Goal: Communication & Community: Ask a question

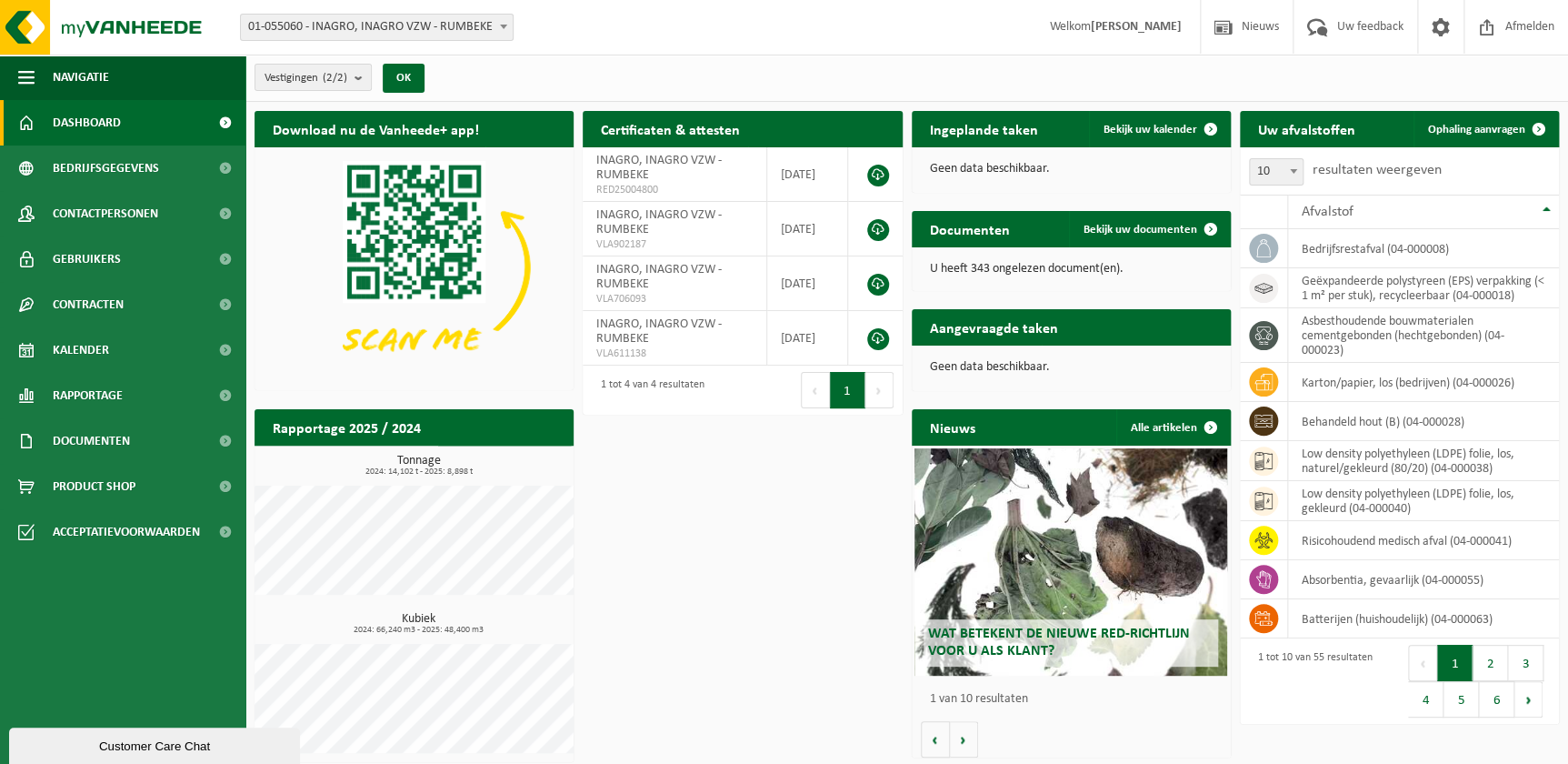
click at [88, 744] on div "Customer Care Chat" at bounding box center [154, 746] width 263 height 13
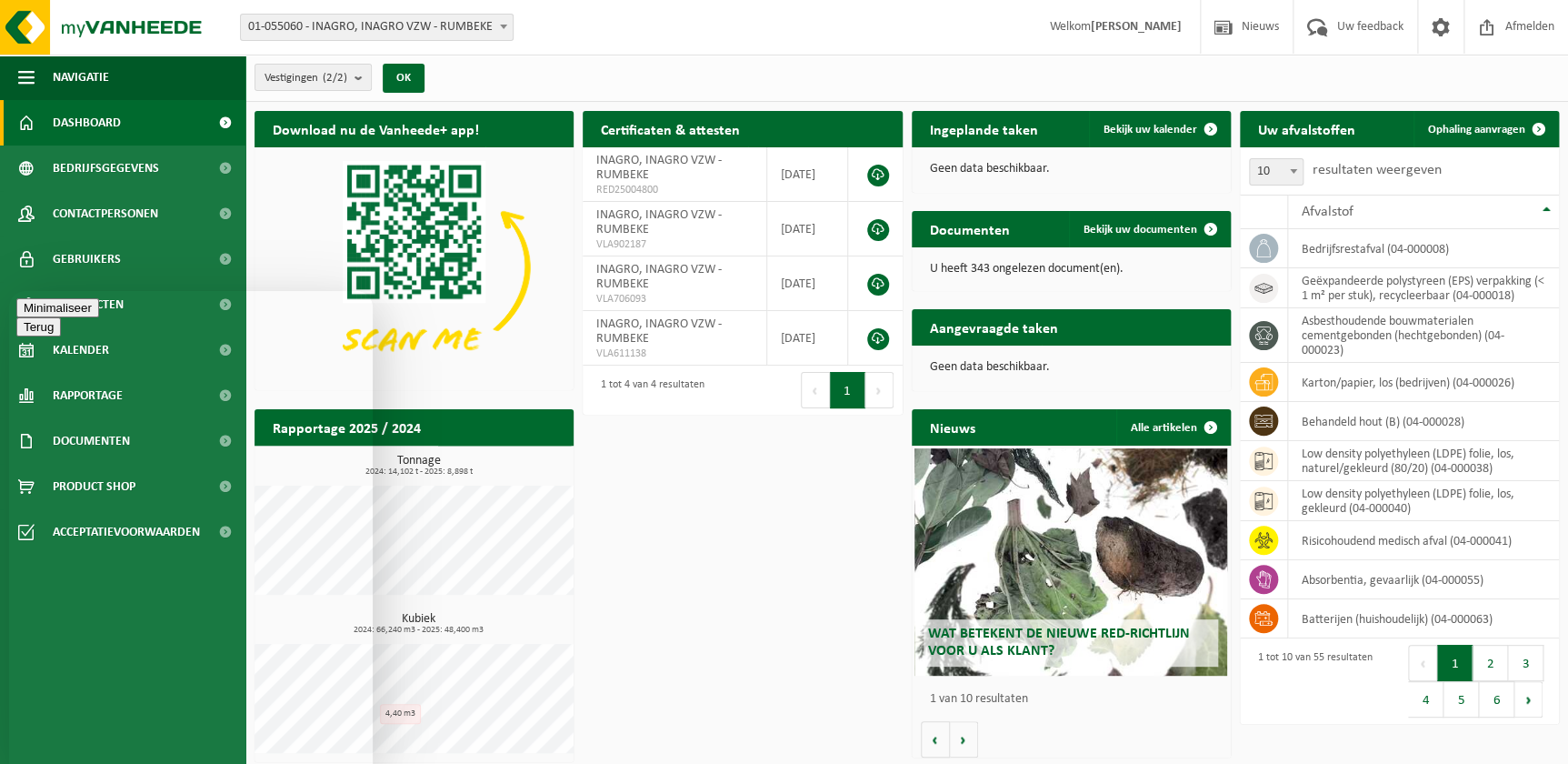
drag, startPoint x: 75, startPoint y: 749, endPoint x: 109, endPoint y: 735, distance: 36.8
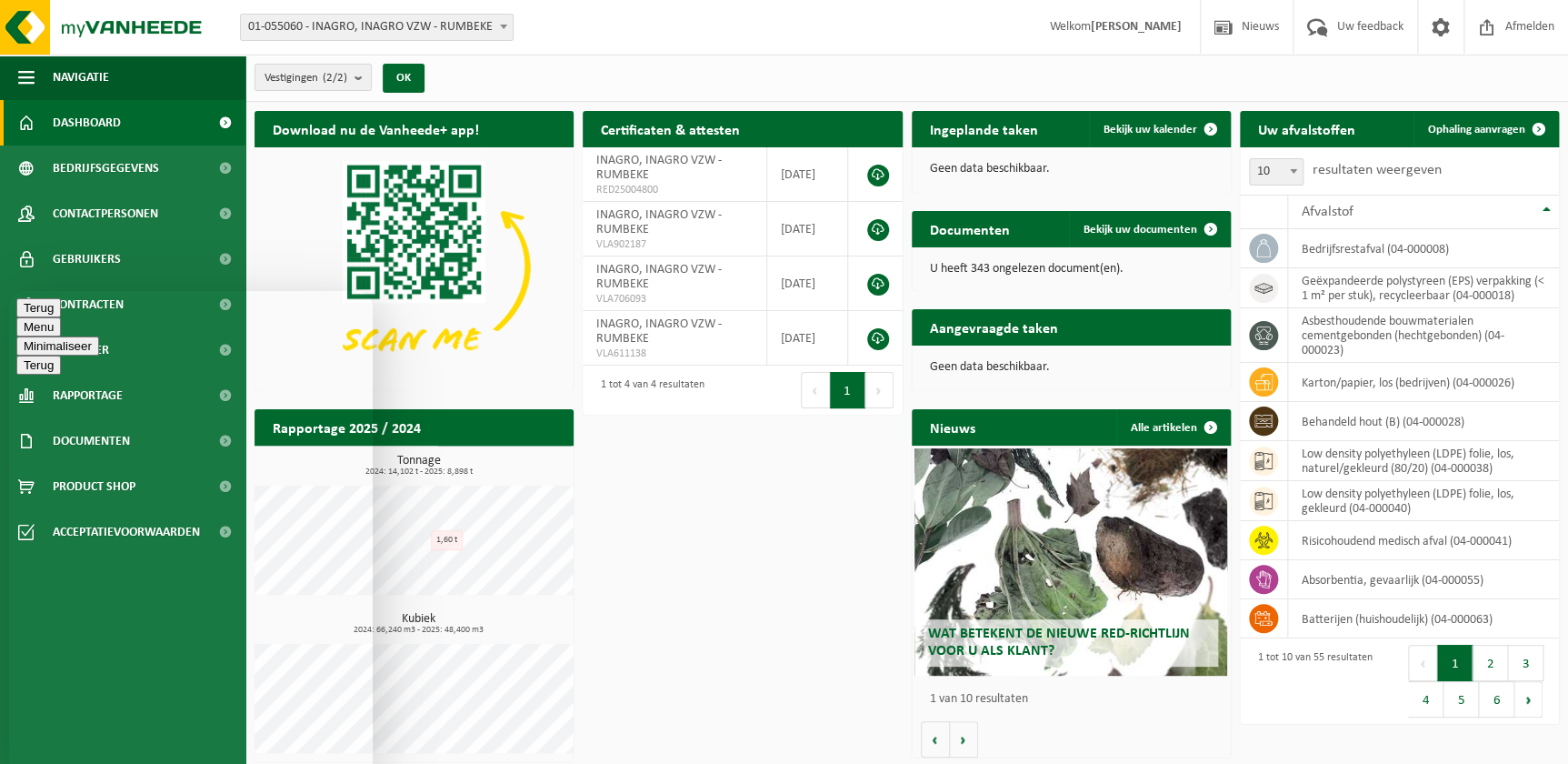
drag, startPoint x: 63, startPoint y: 731, endPoint x: 289, endPoint y: 717, distance: 226.4
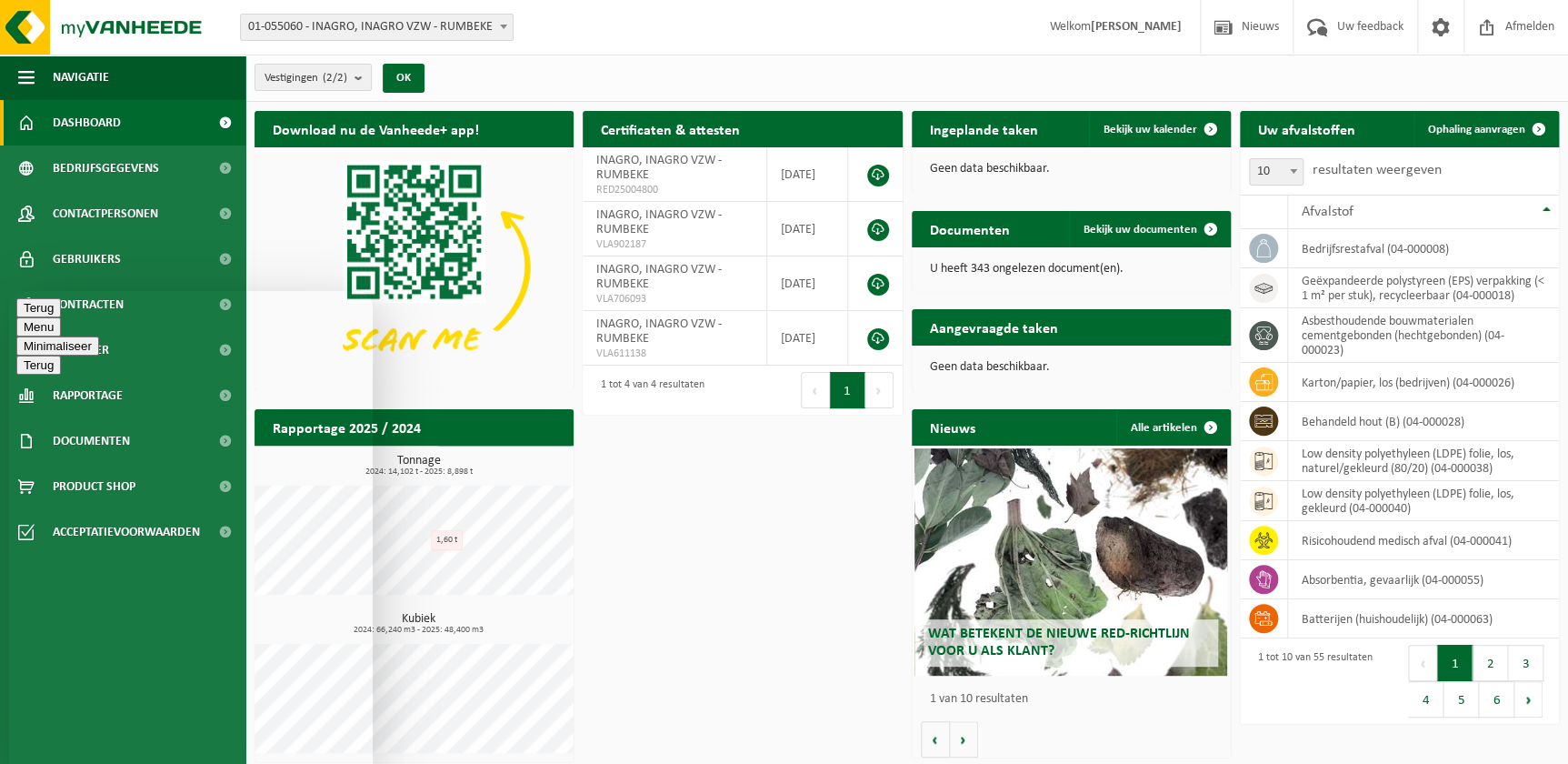
paste textarea "Voor het RMA-afval afkomstig van het labo en de groeikamers proberen we momente…"
drag, startPoint x: 49, startPoint y: 690, endPoint x: 145, endPoint y: 690, distance: 96.0
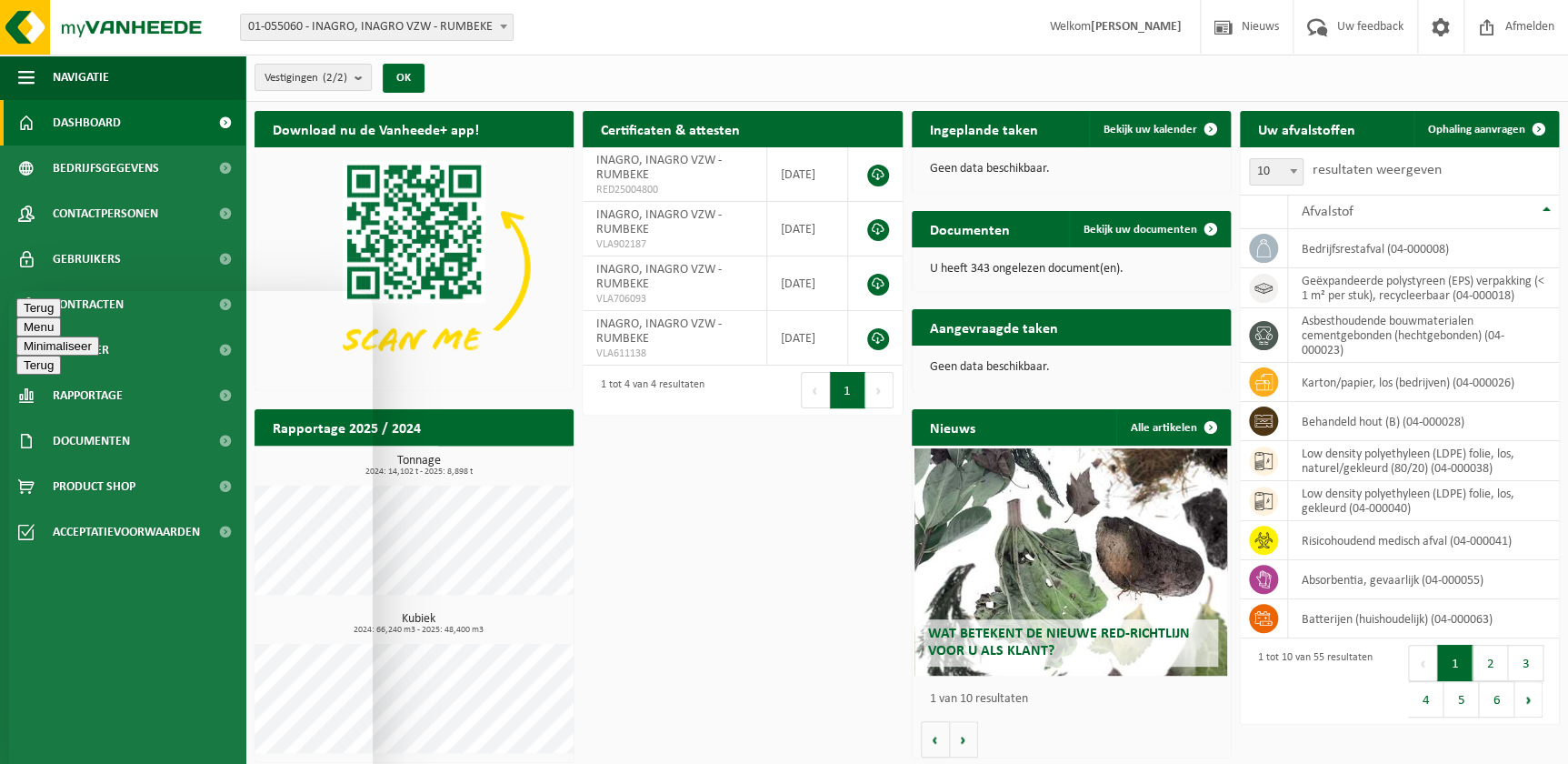
paste textarea "plantenafval met pathogenen"
type textarea "Beste, Voor het RMA-afval afkomstig van het labo (plantenafval met pathogenen) …"
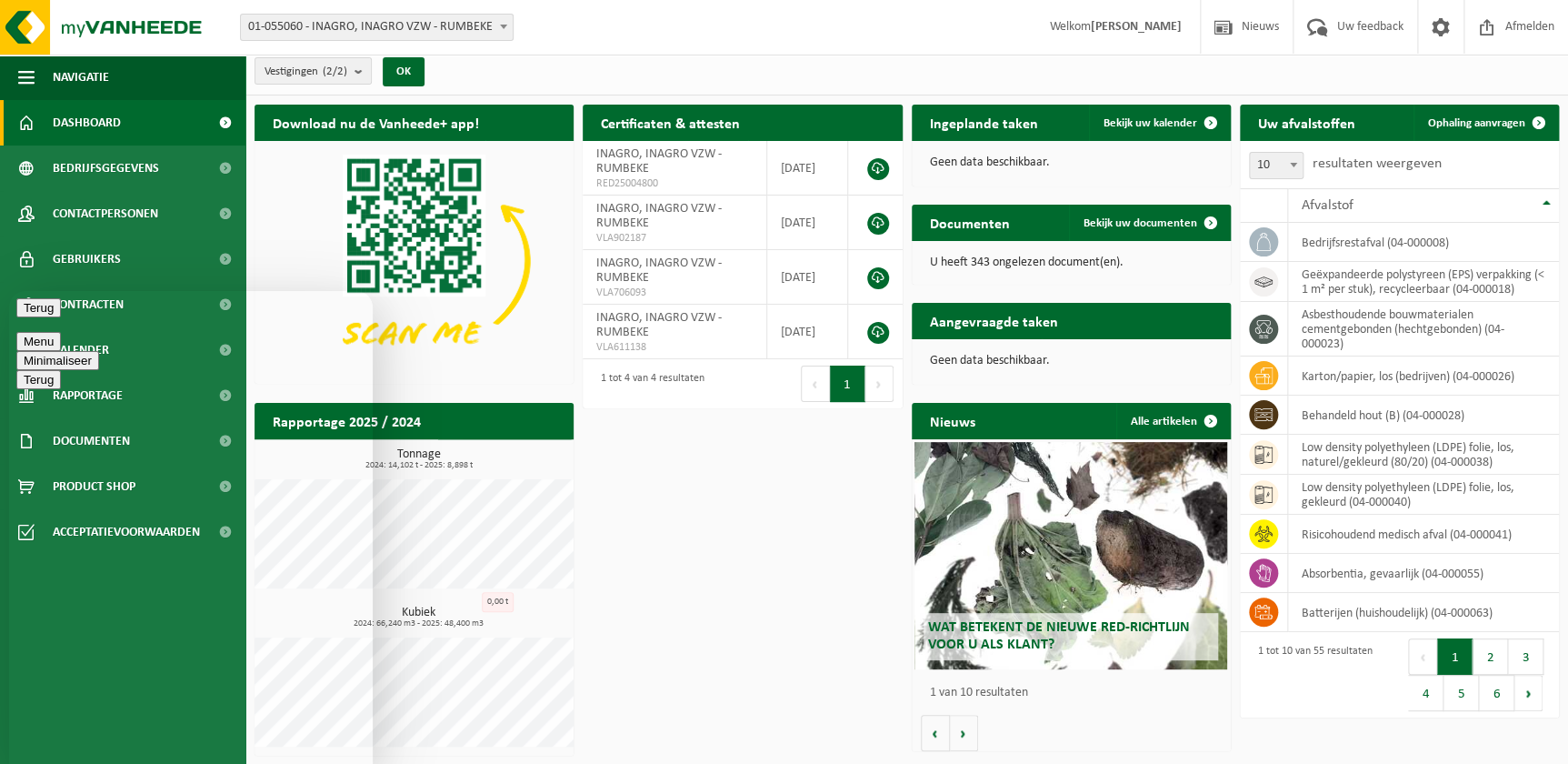
scroll to position [8, 0]
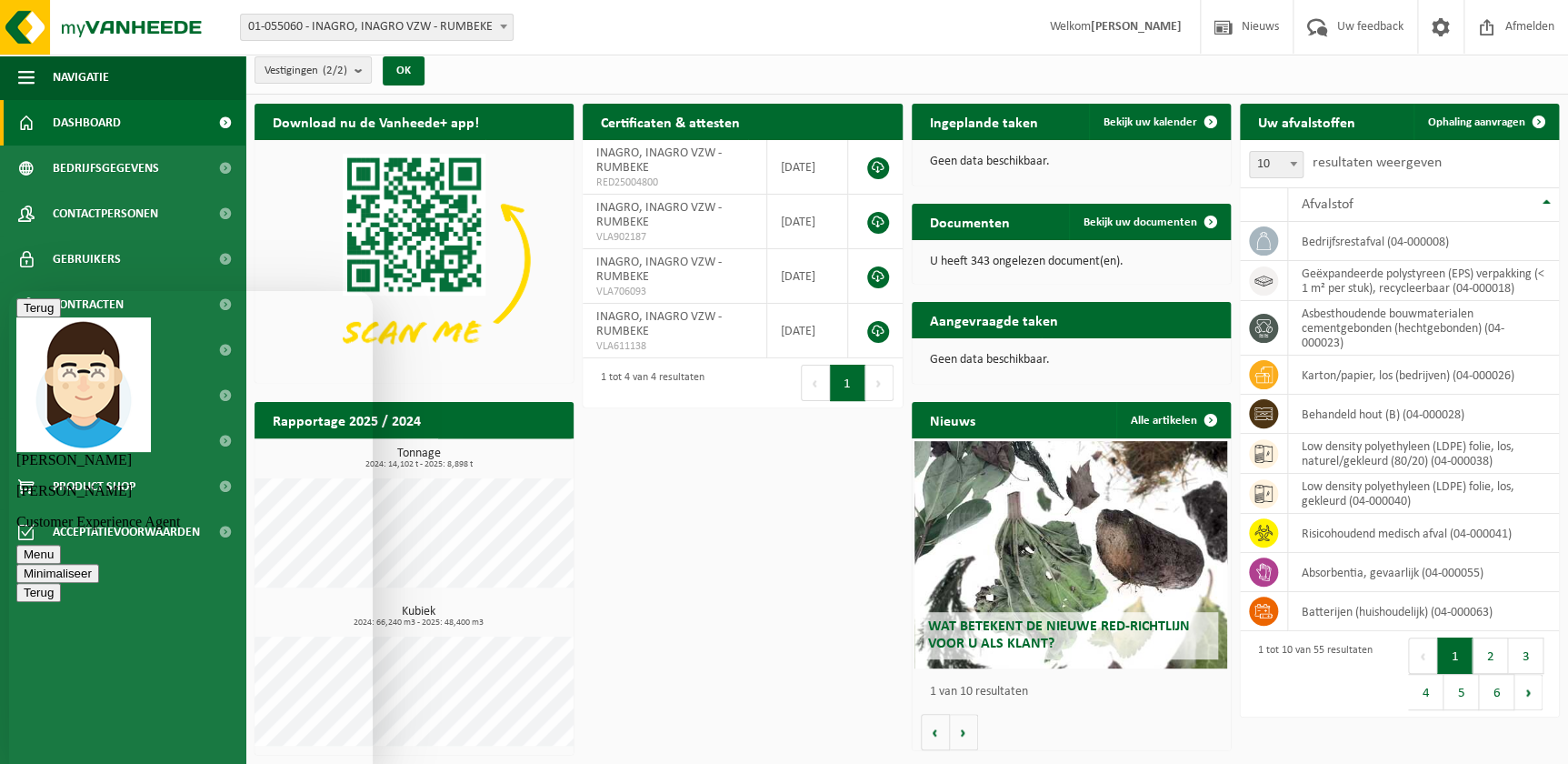
type textarea "Zo zit er onze afval van het labo eruit"
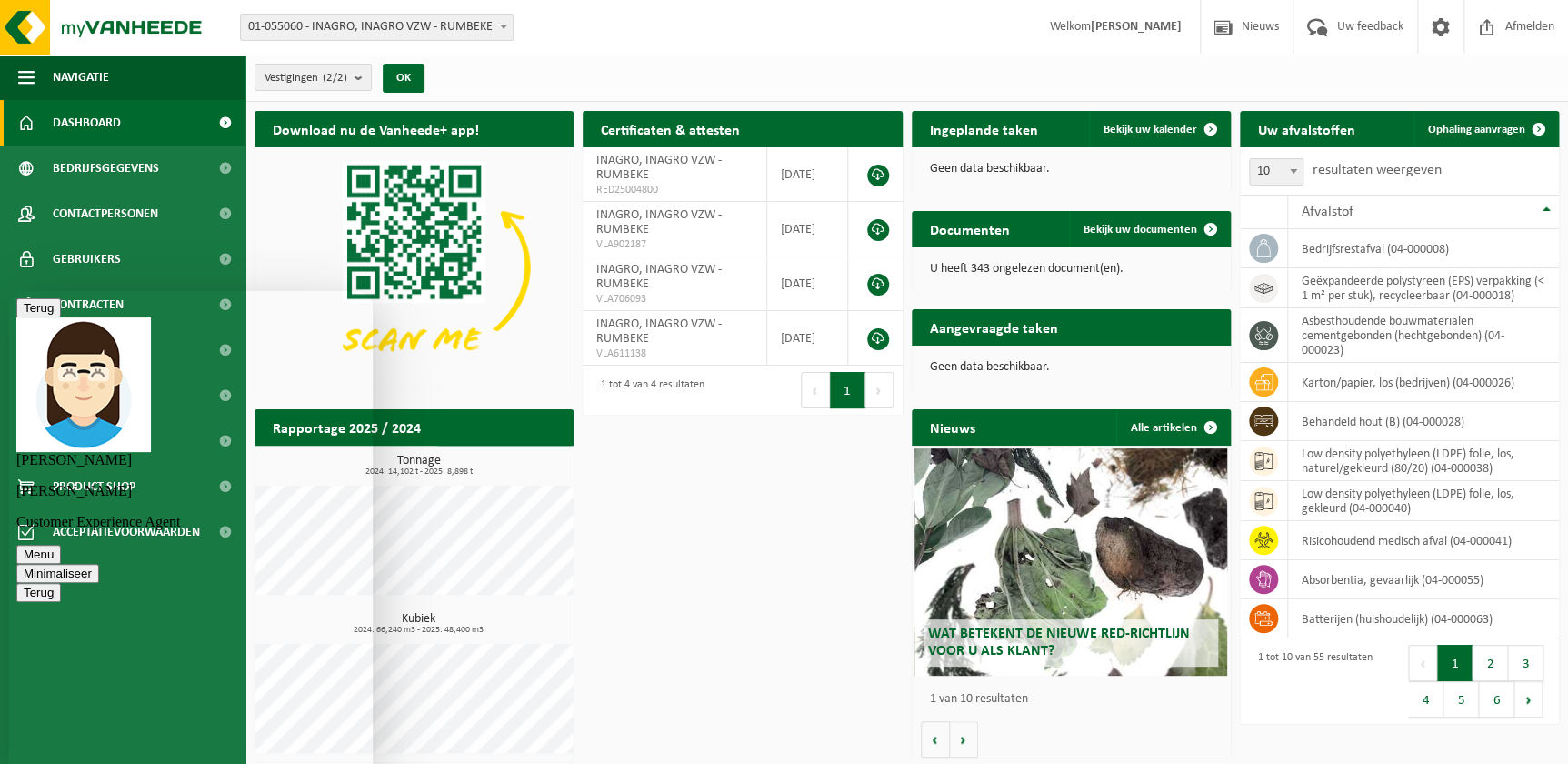
scroll to position [271, 0]
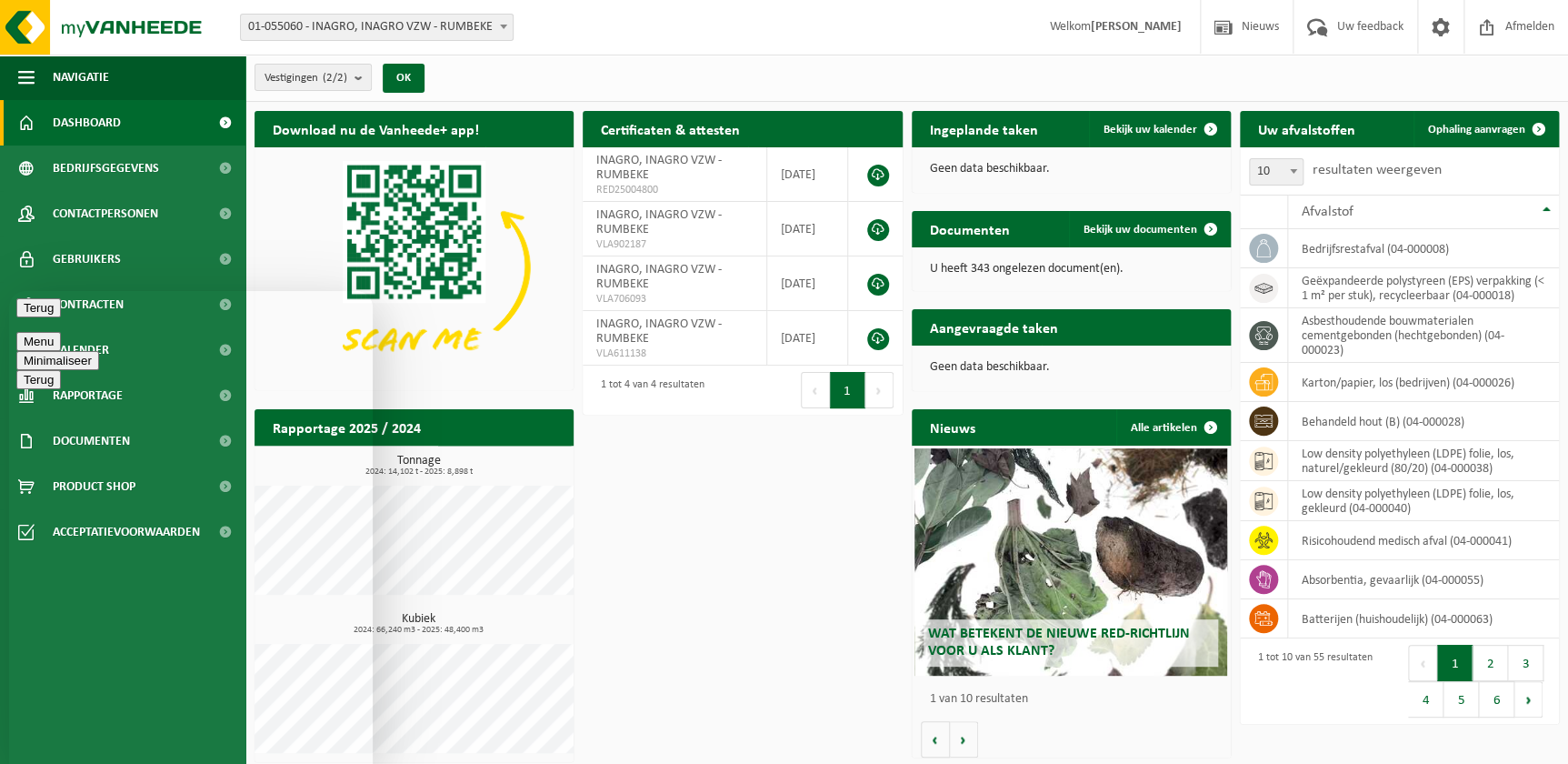
scroll to position [1768, 0]
drag, startPoint x: 128, startPoint y: 556, endPoint x: 256, endPoint y: 618, distance: 142.2
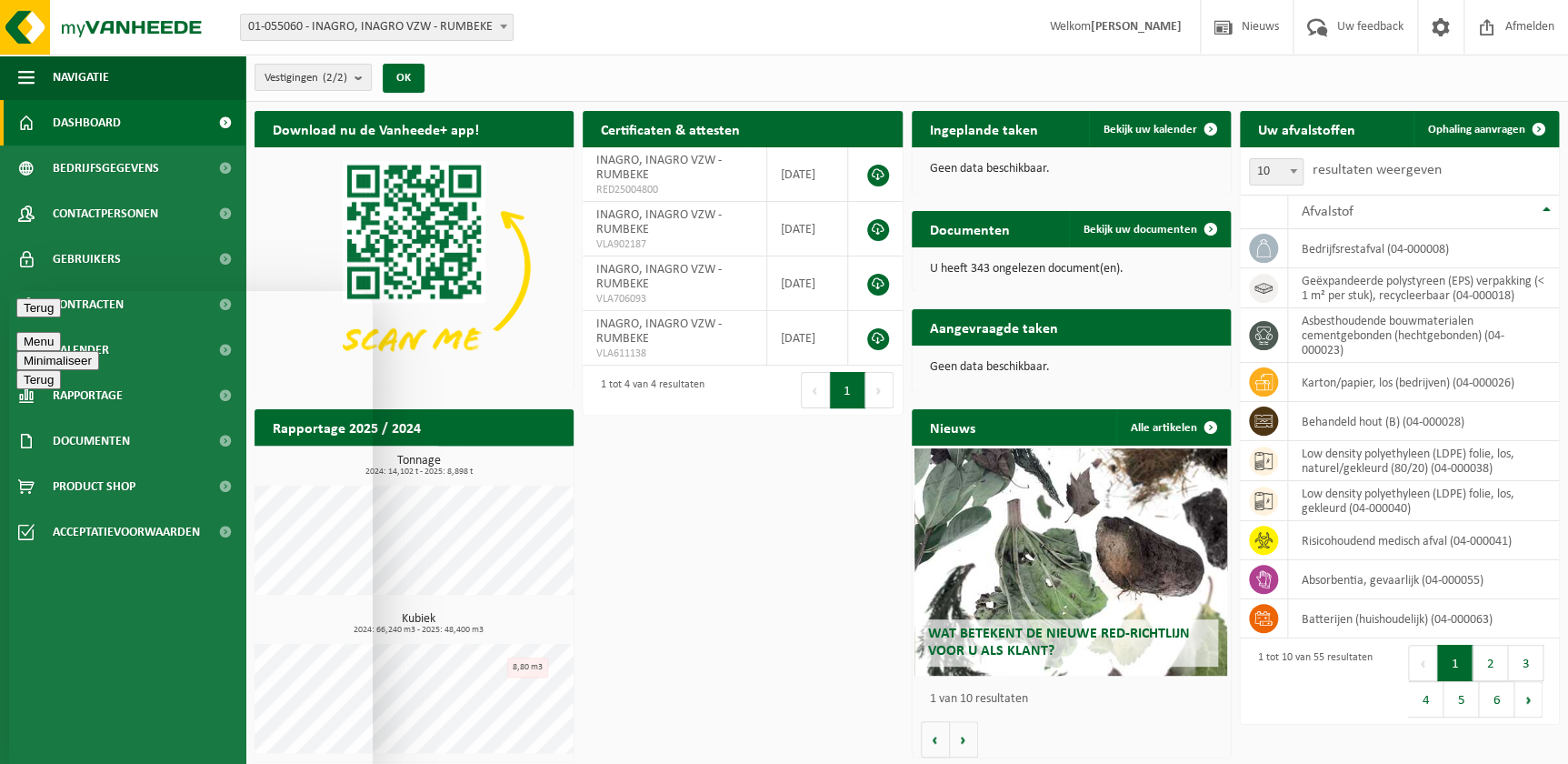
drag, startPoint x: 143, startPoint y: 748, endPoint x: 255, endPoint y: 722, distance: 115.0
type textarea "deze zijn petrischalen met voedingsbodem (voedsel voor de bacteriën."
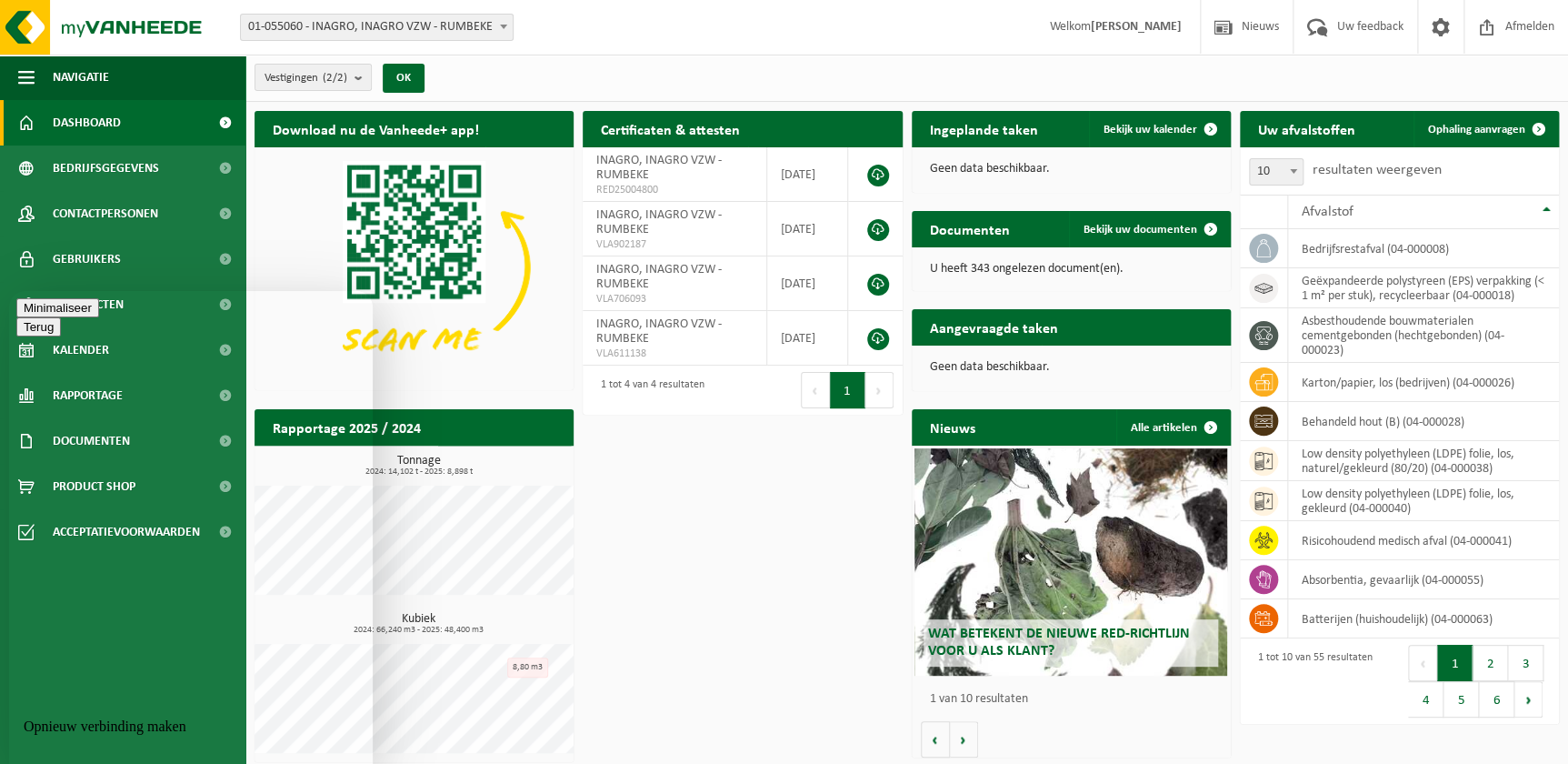
scroll to position [1806, 0]
click at [148, 727] on p "Opnieuw verbinding maken" at bounding box center [190, 726] width 334 height 16
click at [82, 734] on div "Opnieuw verbinding maken" at bounding box center [190, 726] width 334 height 45
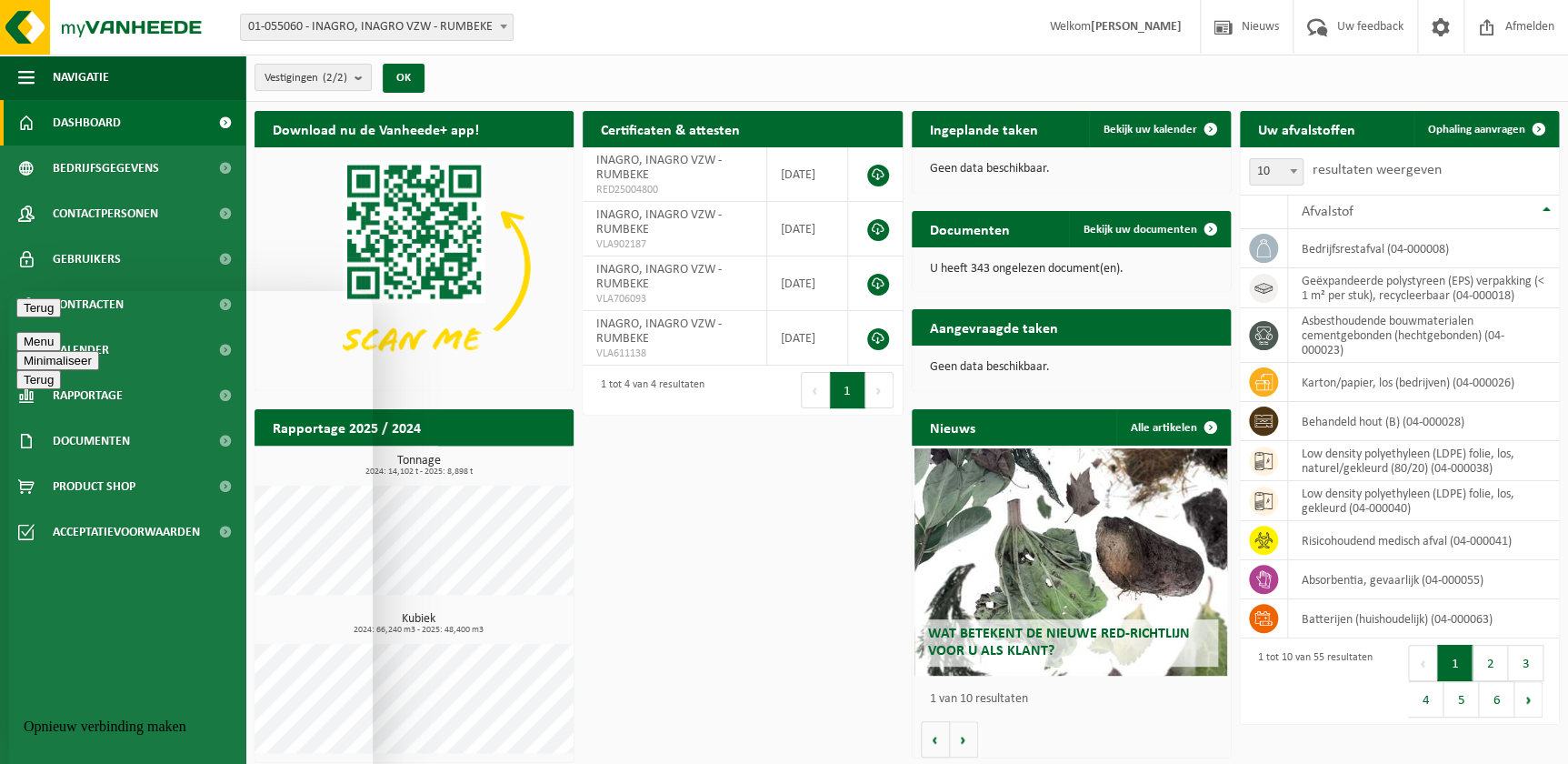
click at [24, 734] on div "Opnieuw verbinding maken" at bounding box center [190, 726] width 334 height 45
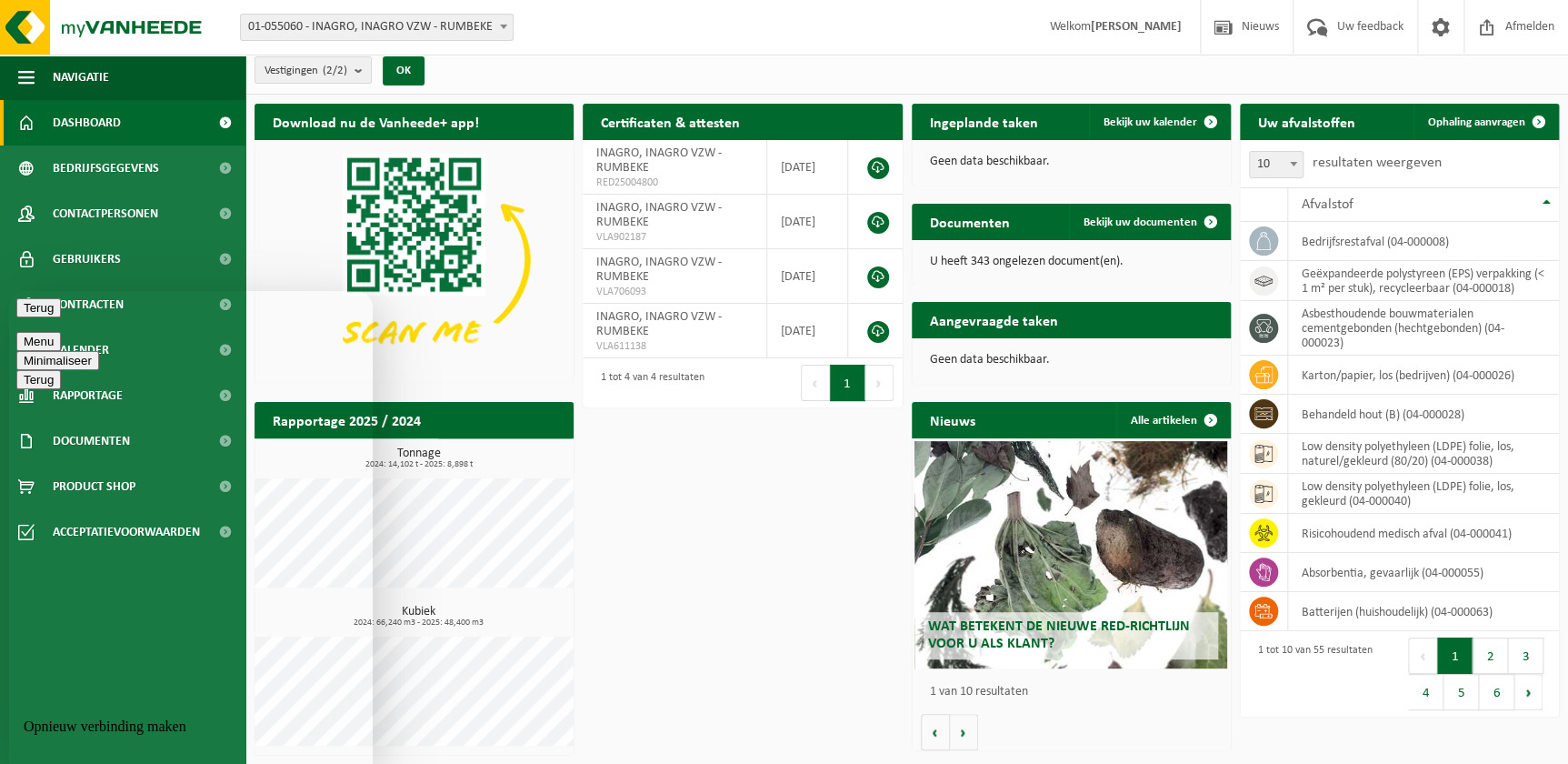
click at [61, 332] on button "Menu" at bounding box center [38, 342] width 45 height 19
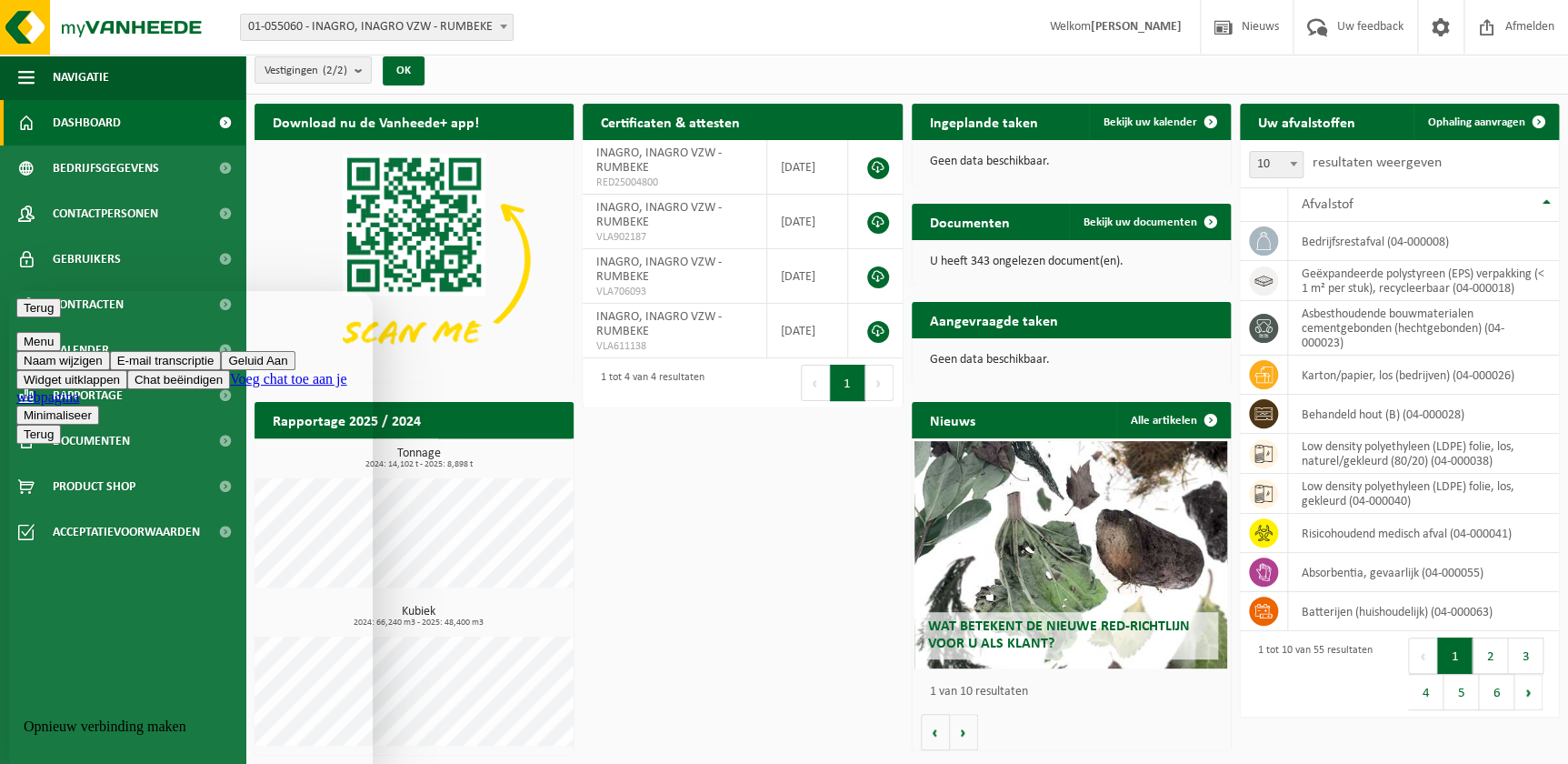
click at [171, 301] on div "Terug Menu Naam wijzigen E-mail transcriptie Geluid Aan Widget uitklappen Chat …" at bounding box center [190, 361] width 349 height 126
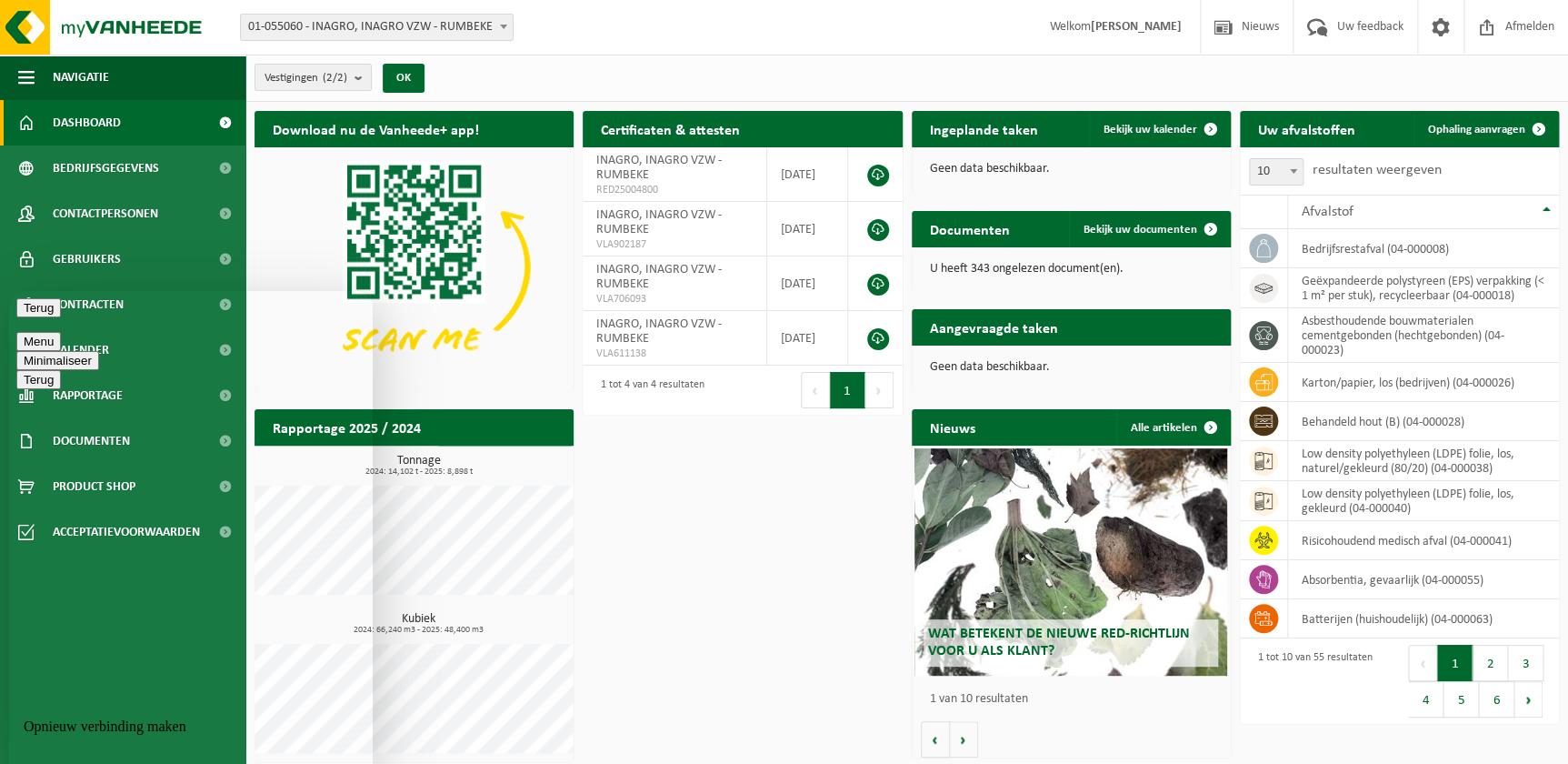
scroll to position [1863, 0]
click at [151, 730] on p "Opnieuw verbinding maken" at bounding box center [190, 726] width 334 height 16
click at [256, 735] on div "Opnieuw verbinding maken" at bounding box center [190, 726] width 334 height 45
click at [61, 332] on button "Menu" at bounding box center [38, 342] width 45 height 19
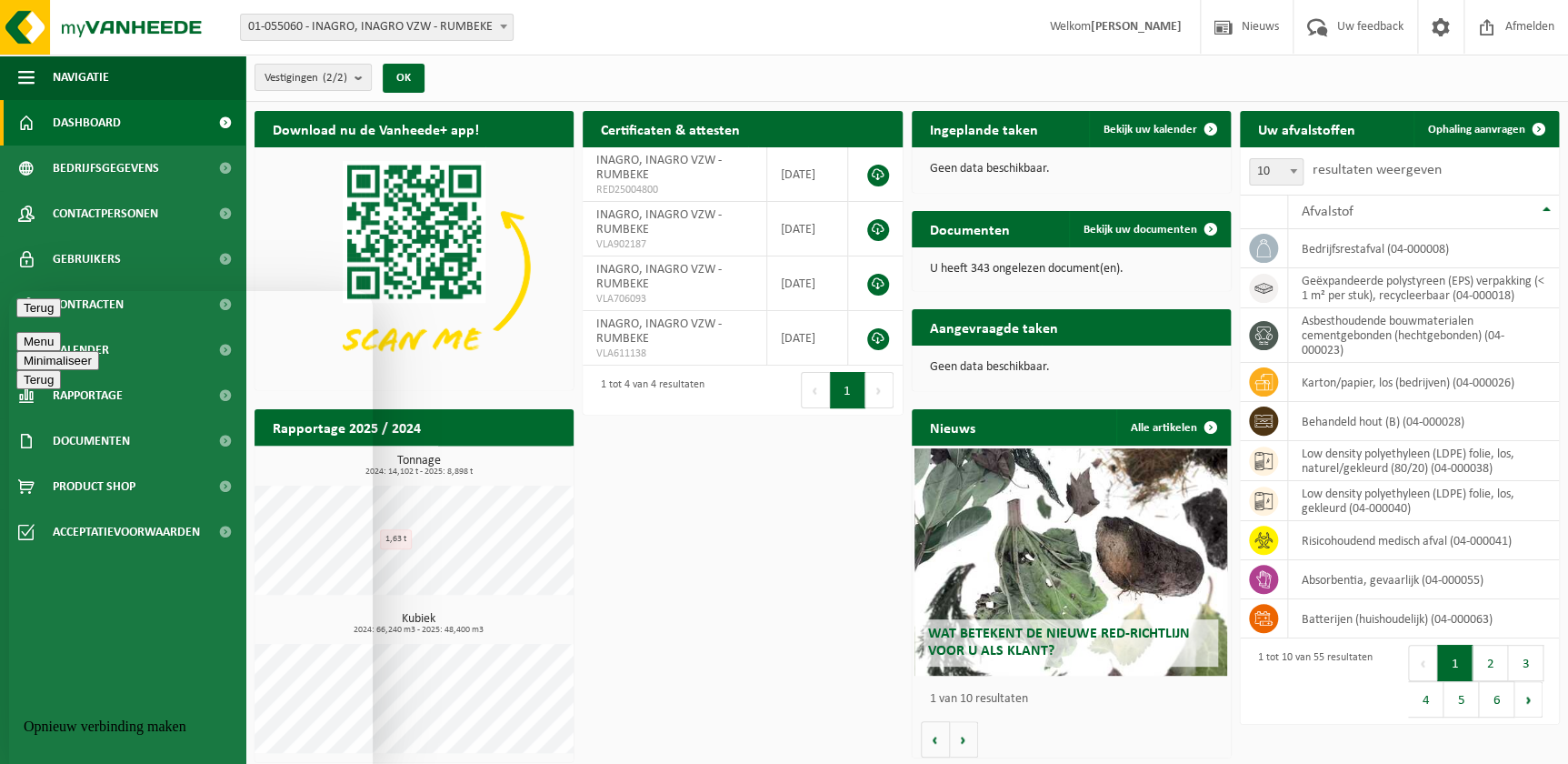
drag, startPoint x: 104, startPoint y: 730, endPoint x: 36, endPoint y: 745, distance: 69.6
click at [103, 730] on p "Opnieuw verbinding maken" at bounding box center [190, 726] width 334 height 16
click at [29, 740] on div "Opnieuw verbinding maken" at bounding box center [190, 726] width 334 height 45
click at [89, 720] on p "Opnieuw verbinding maken" at bounding box center [190, 726] width 334 height 16
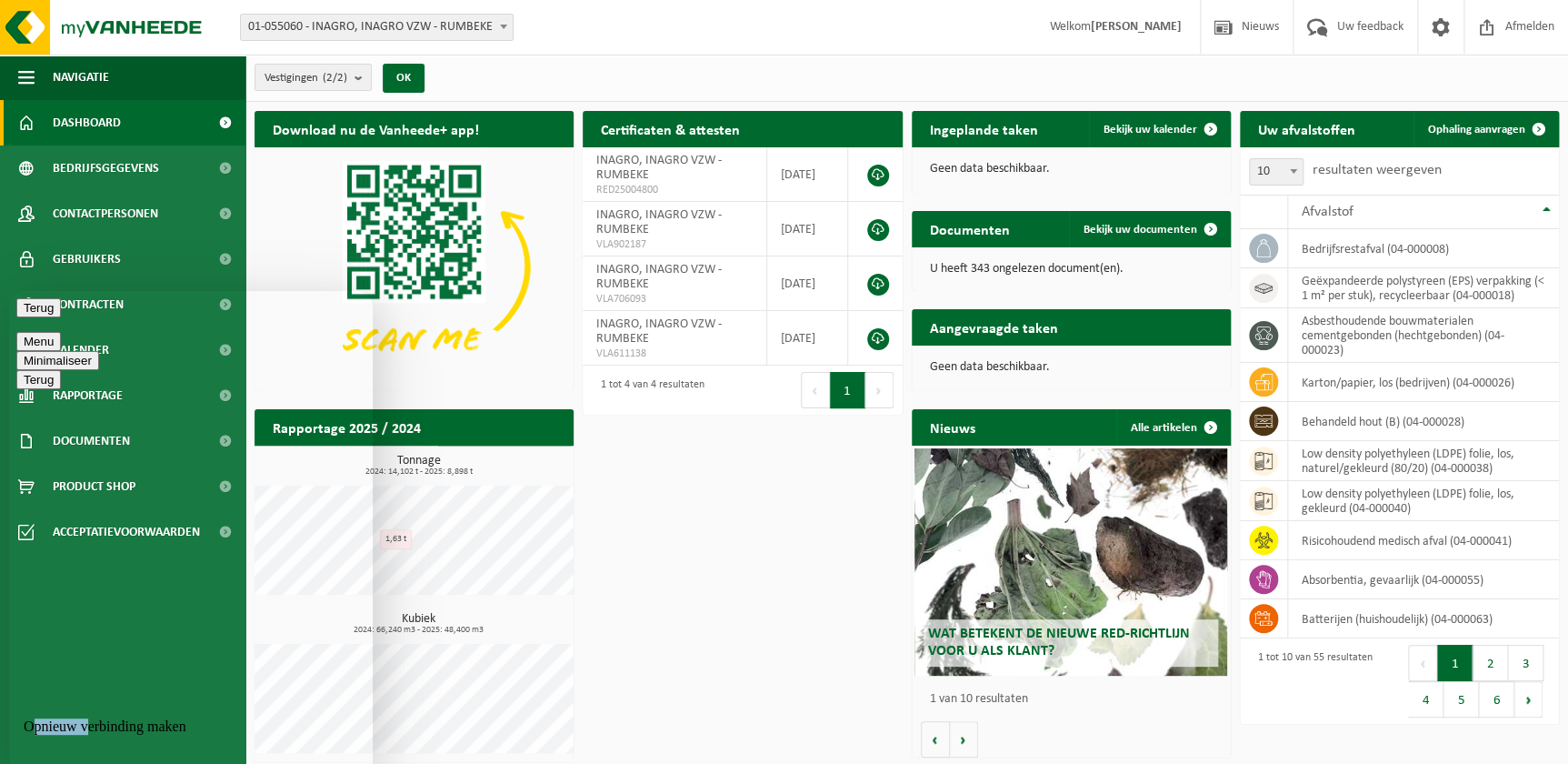
click at [89, 720] on p "Opnieuw verbinding maken" at bounding box center [190, 726] width 334 height 16
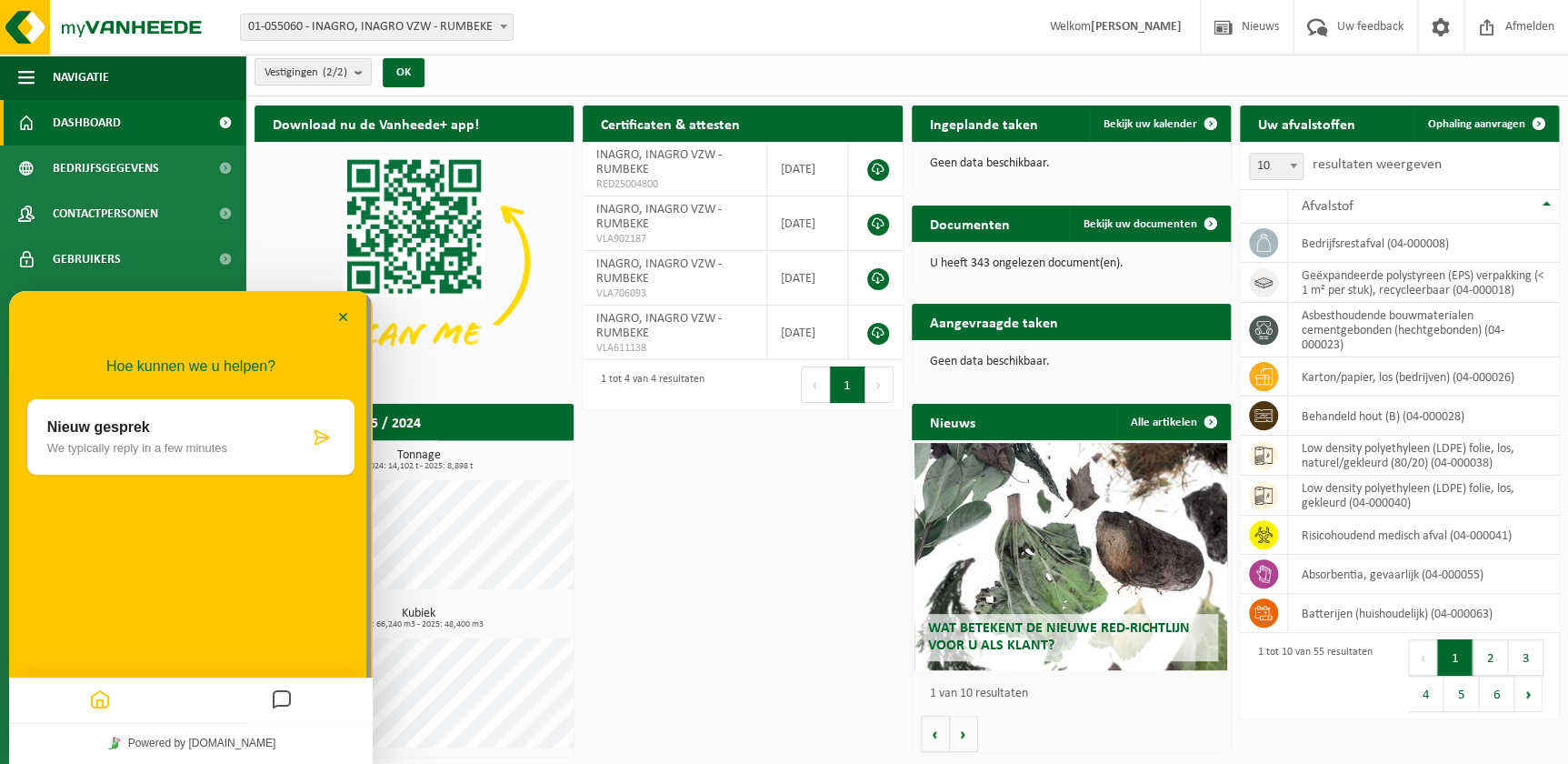
scroll to position [8, 0]
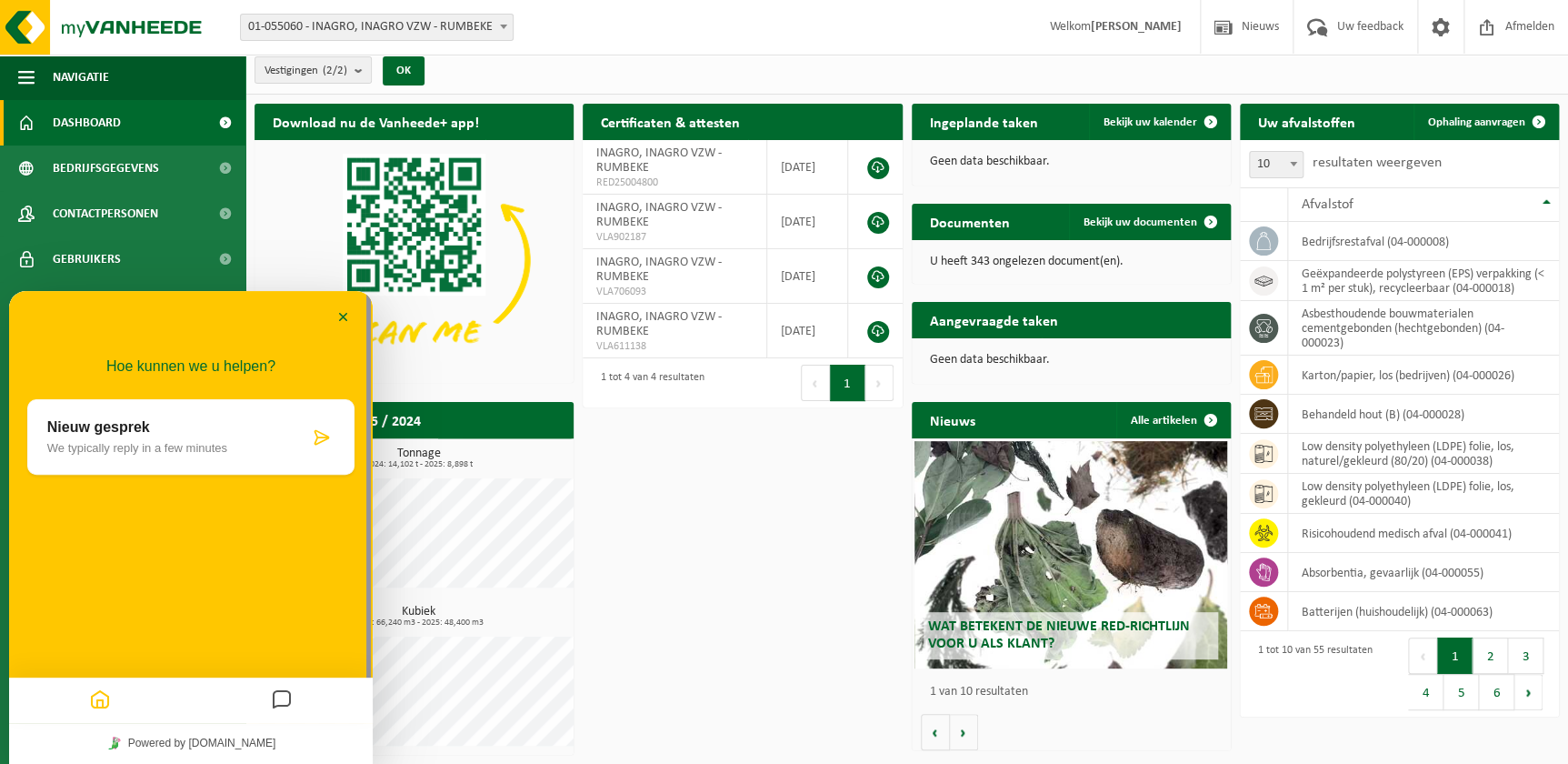
drag, startPoint x: 165, startPoint y: 442, endPoint x: 160, endPoint y: 457, distance: 15.8
click at [164, 442] on p "We typically reply in a few minutes" at bounding box center [177, 448] width 261 height 13
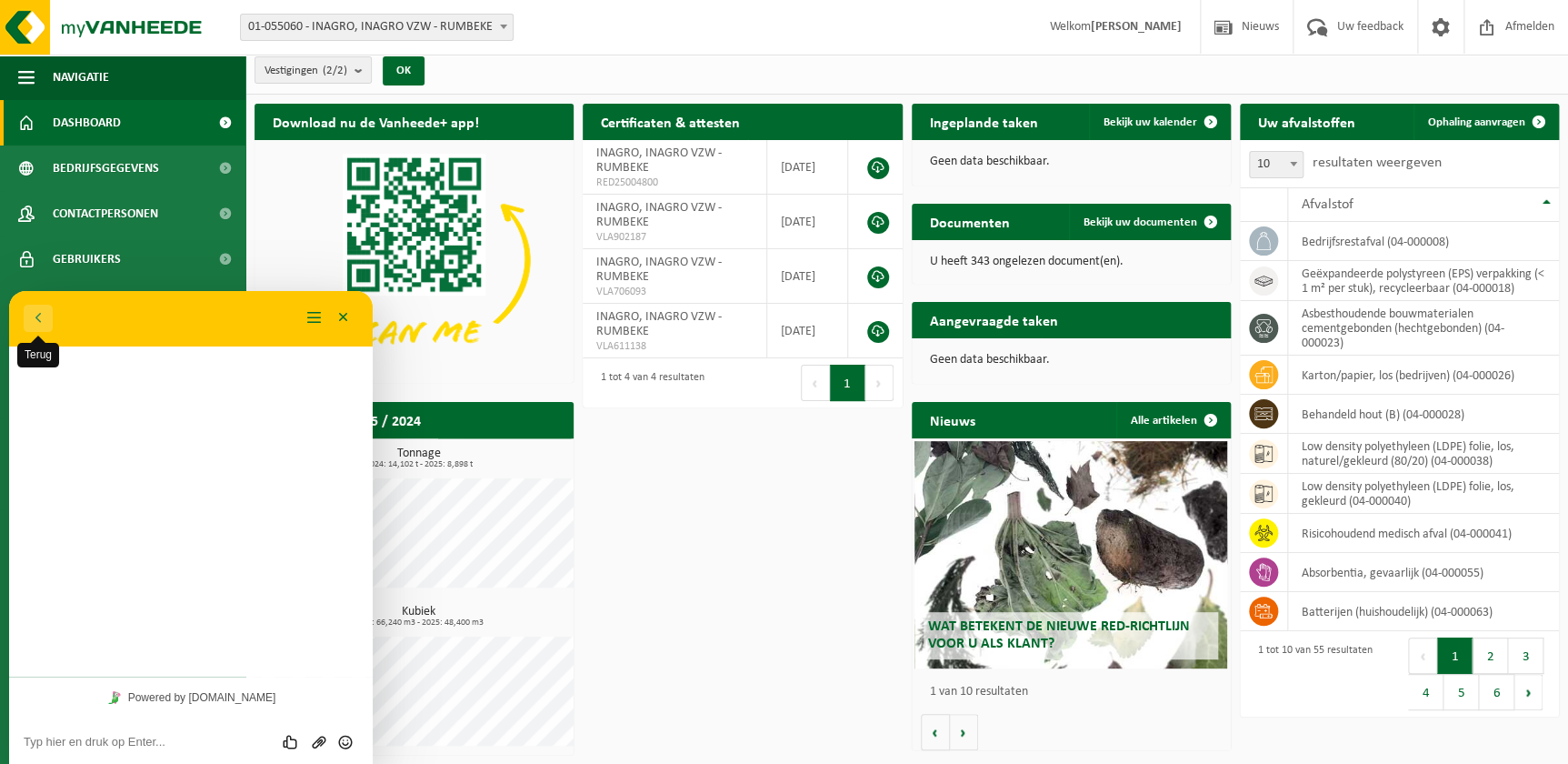
click at [36, 317] on button "Terug" at bounding box center [38, 318] width 29 height 27
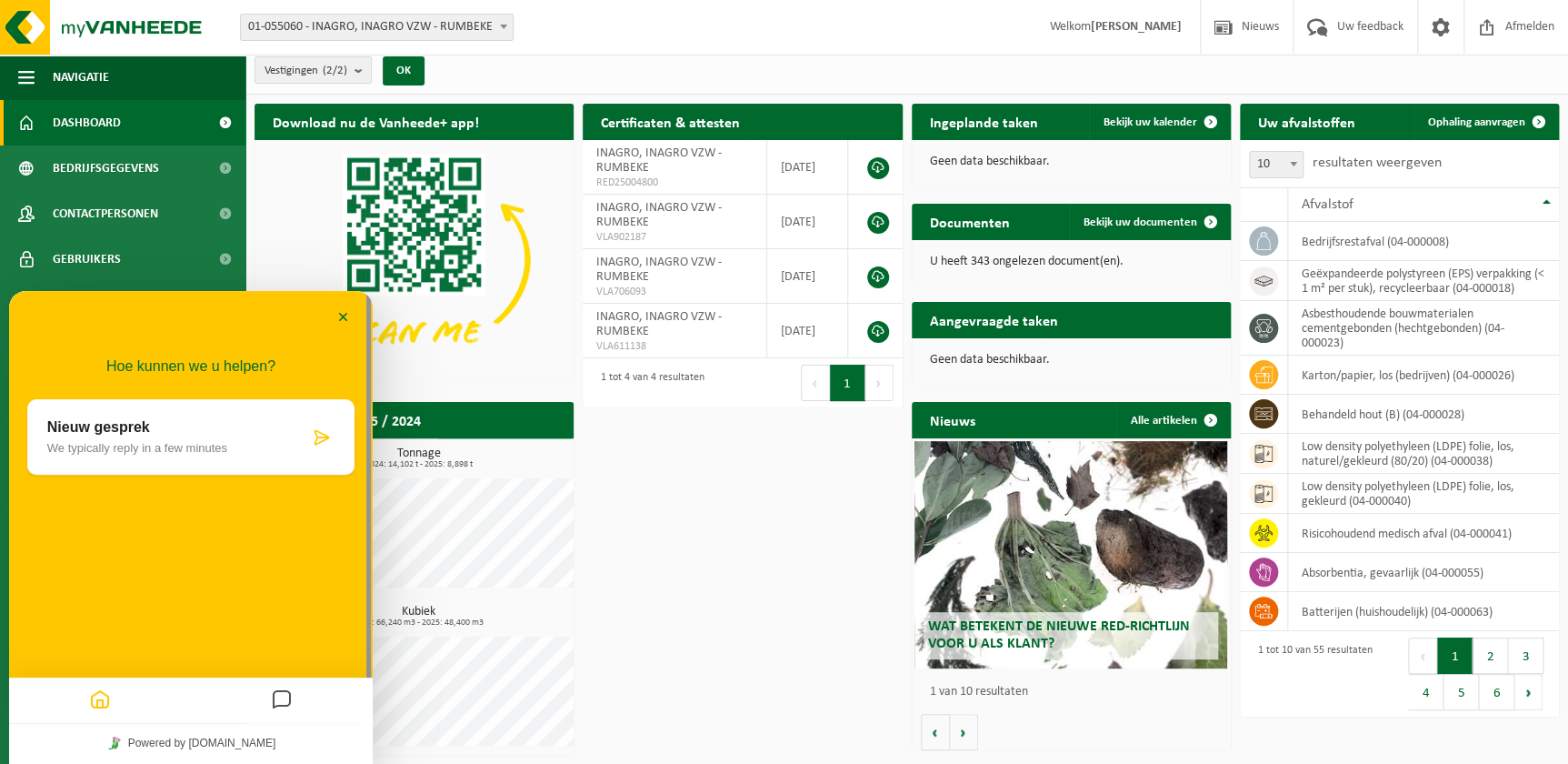
click at [287, 693] on icon "Messages" at bounding box center [281, 700] width 22 height 35
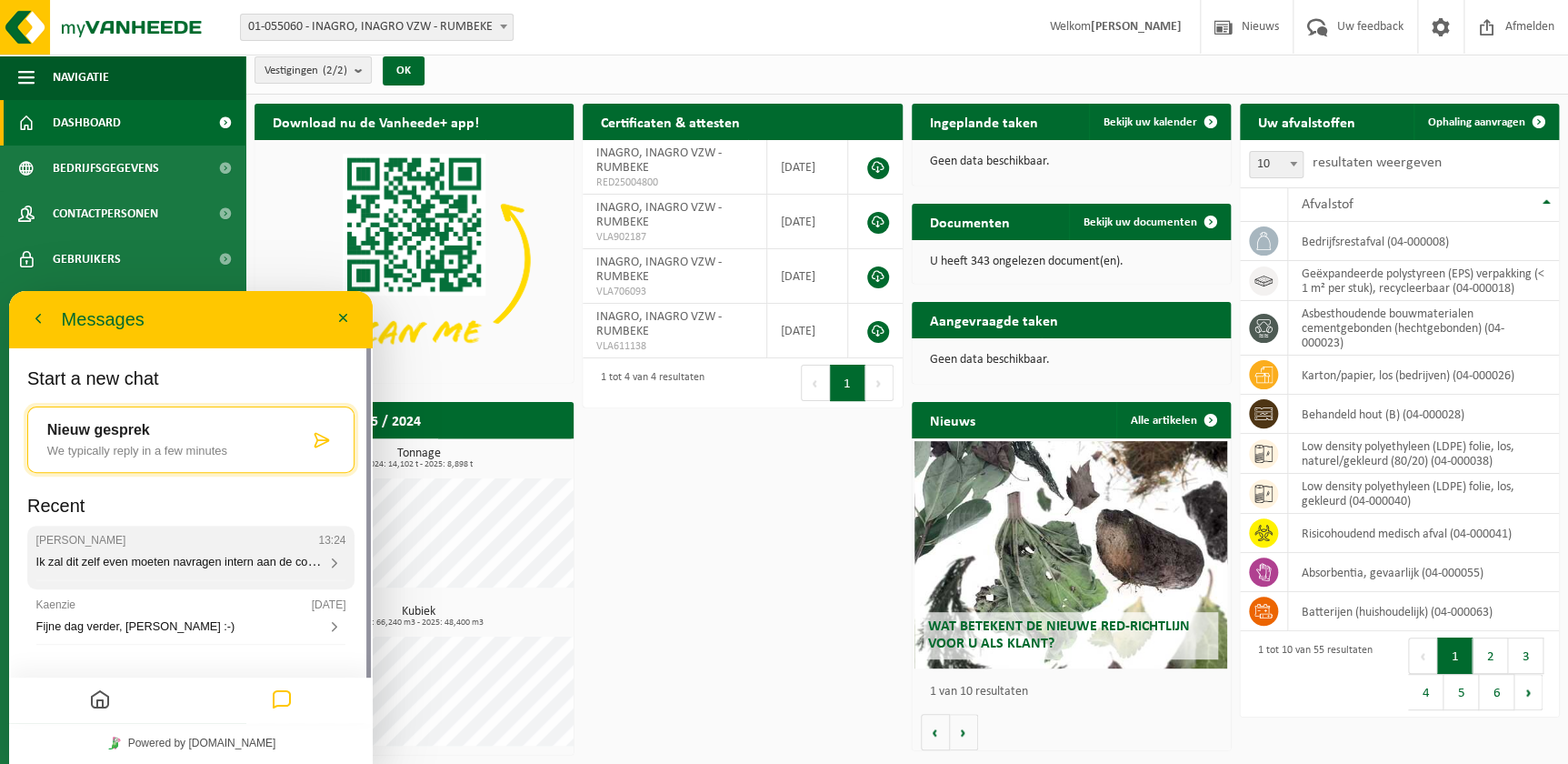
click at [215, 551] on div "Sarah 13:24 Ik zal dit zelf even moeten navragen intern aan de collega's die ge…" at bounding box center [191, 551] width 310 height 36
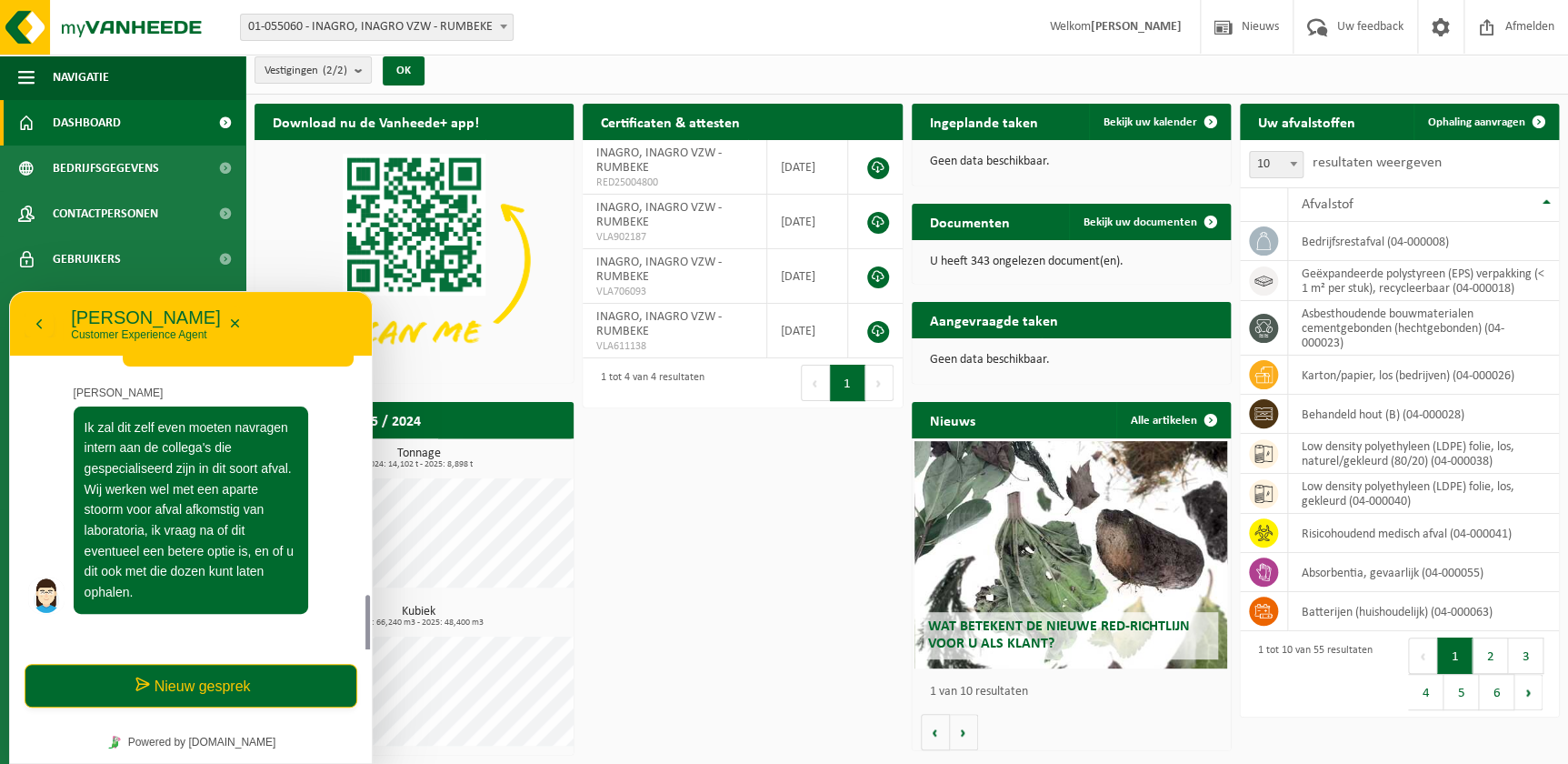
scroll to position [848, 0]
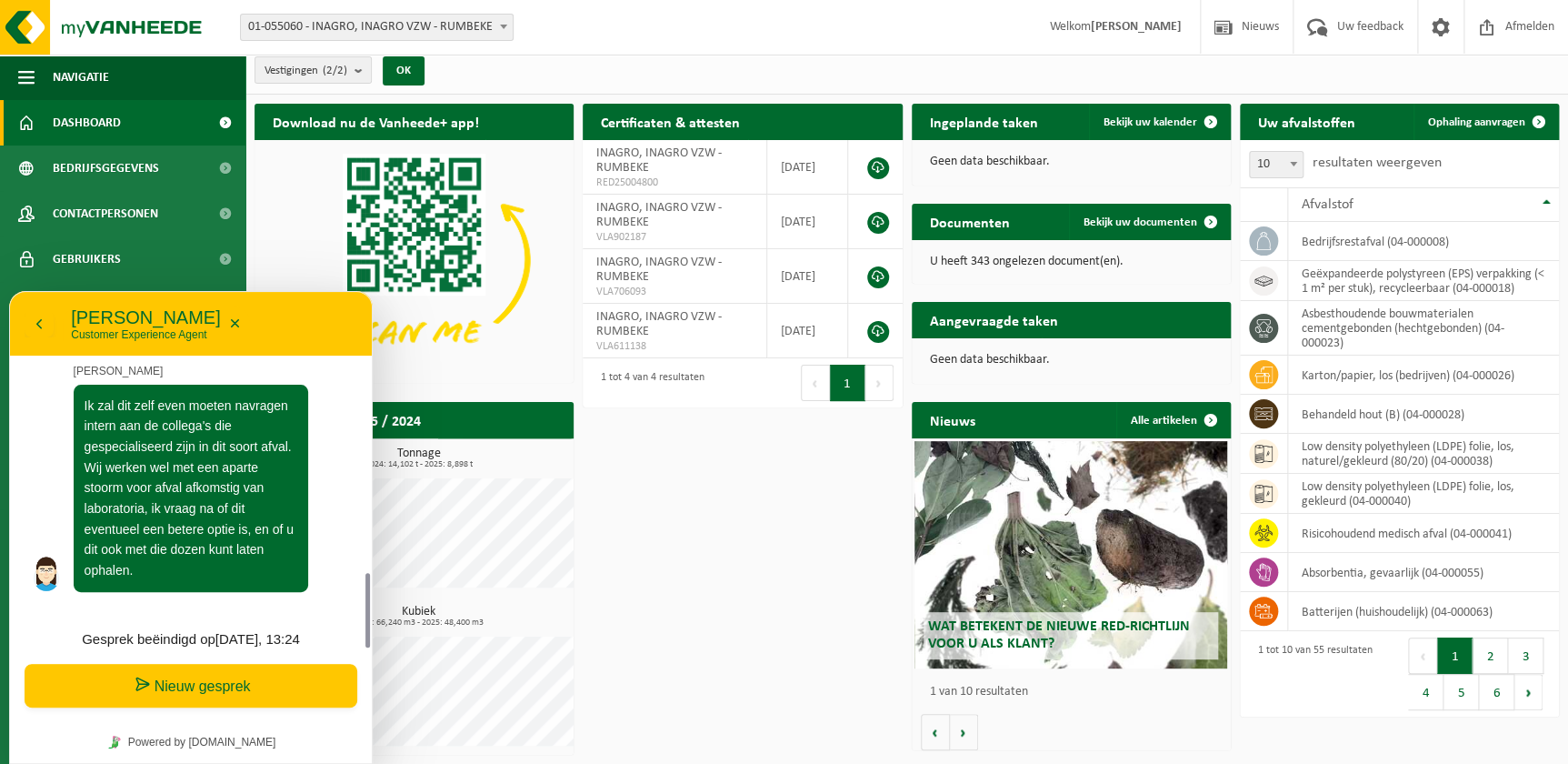
click at [222, 681] on button "Nieuw gesprek" at bounding box center [191, 685] width 333 height 44
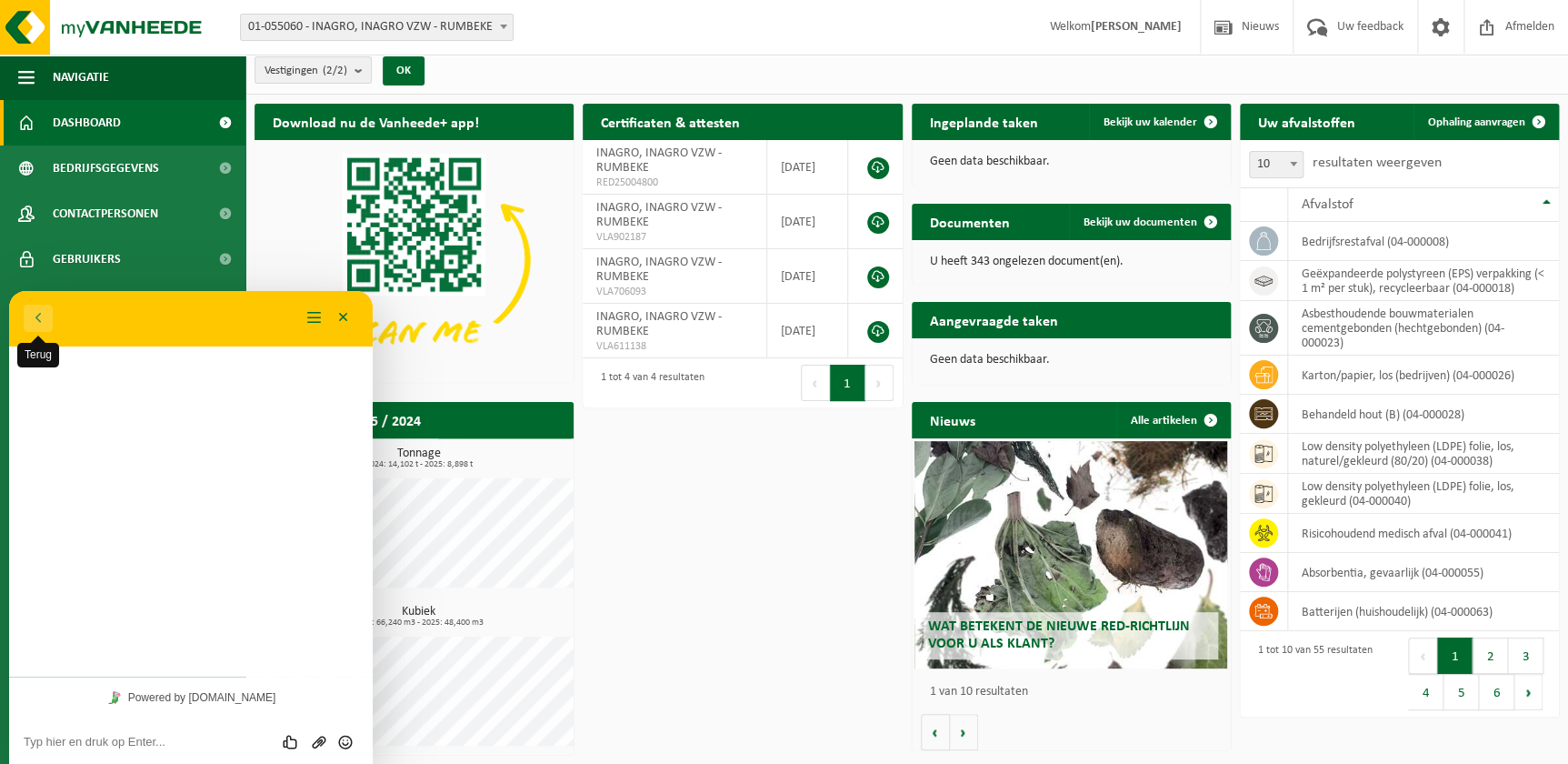
click at [32, 321] on button "Terug" at bounding box center [38, 318] width 29 height 27
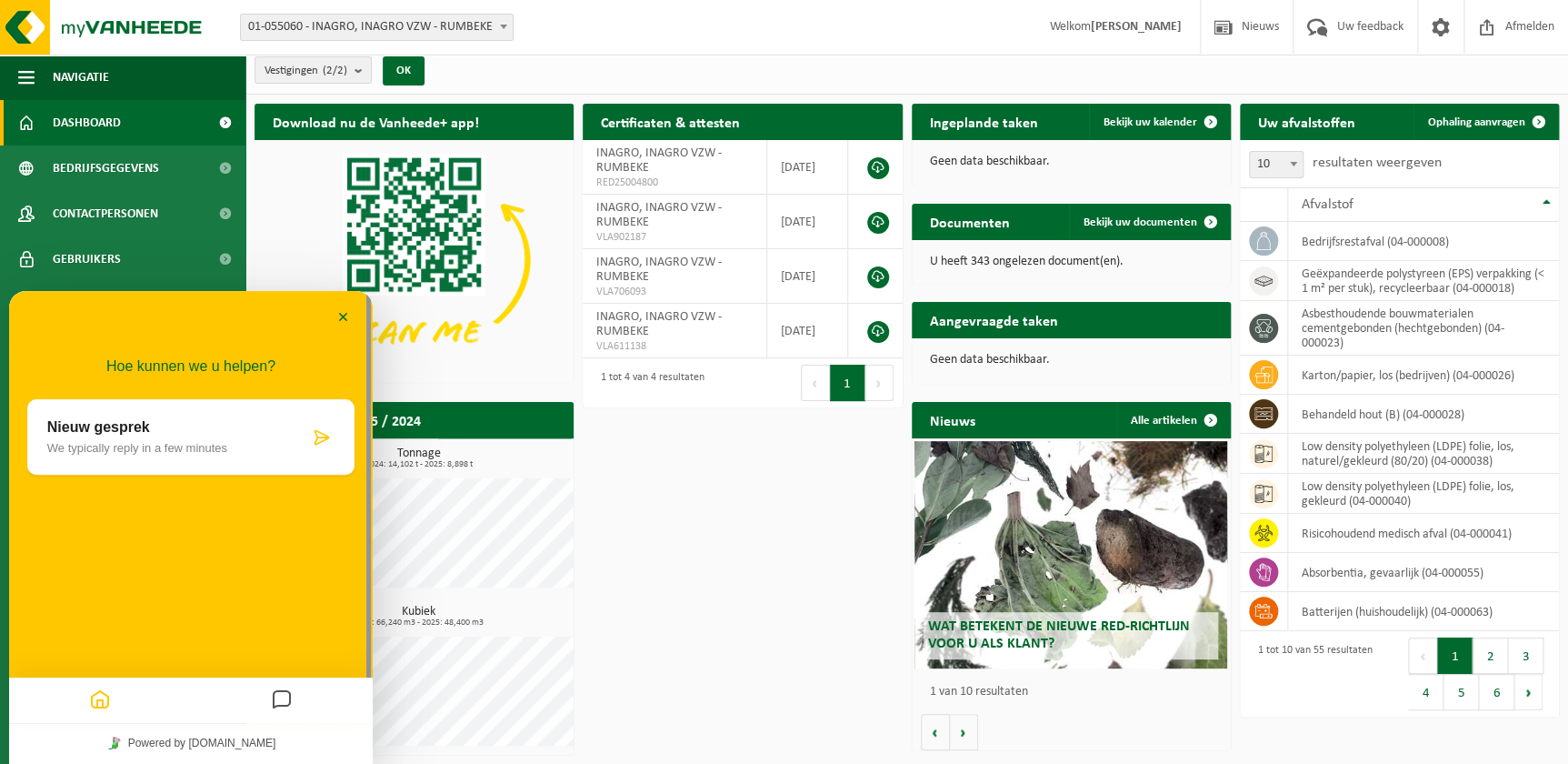
click at [200, 440] on div "Nieuw gesprek We typically reply in a few minutes" at bounding box center [177, 437] width 261 height 35
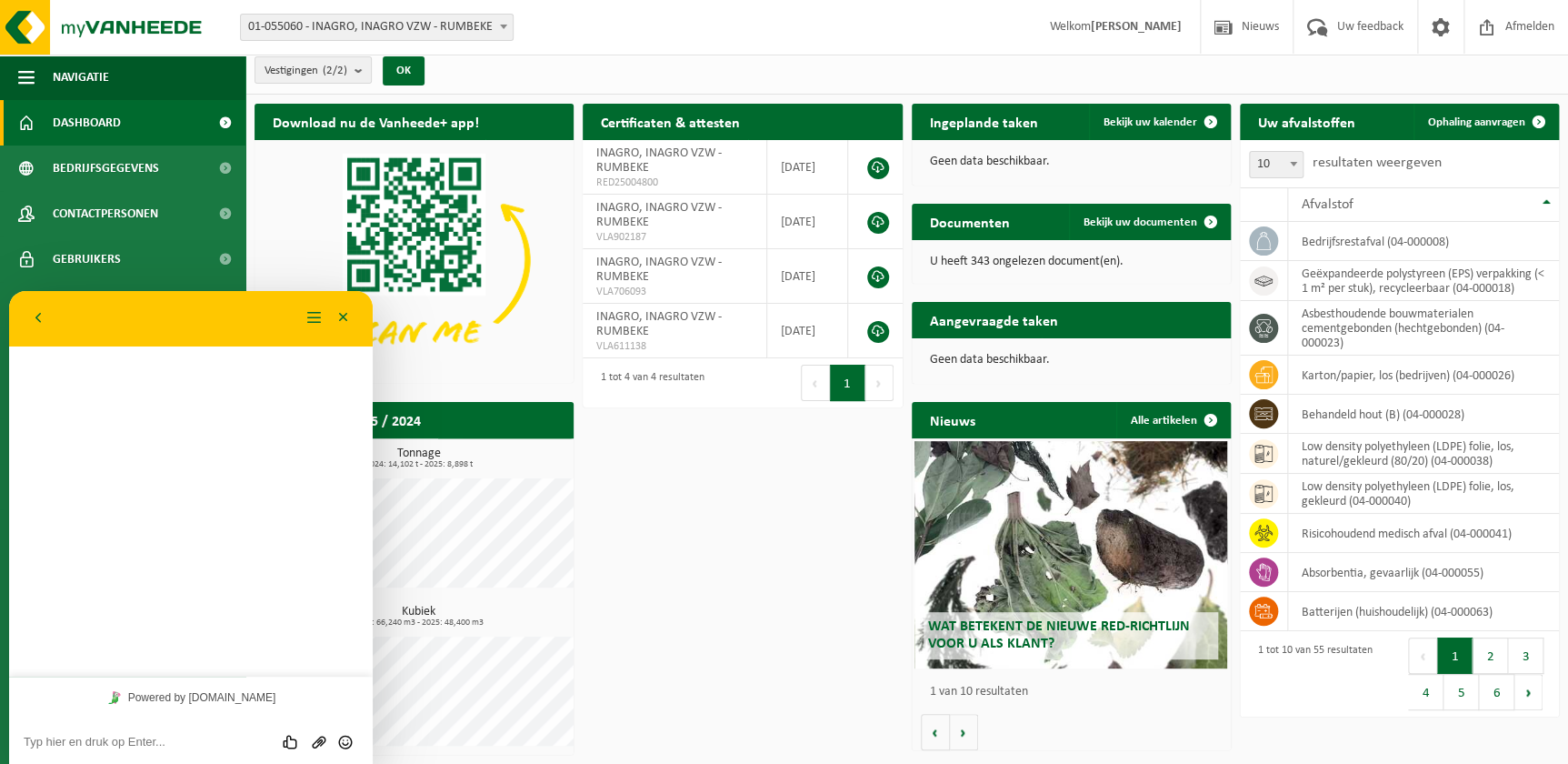
click at [119, 735] on textarea at bounding box center [190, 741] width 334 height 14
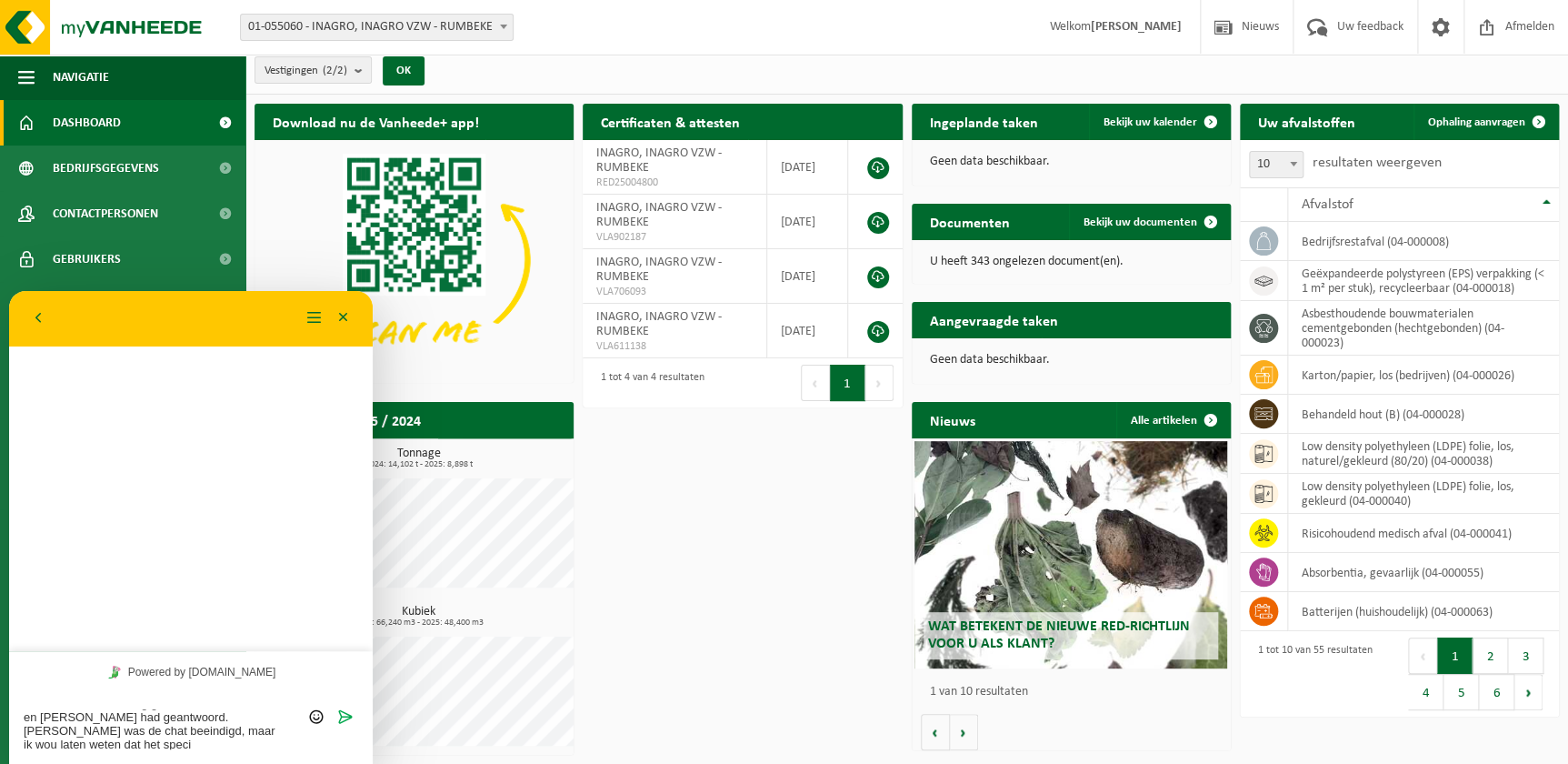
scroll to position [0, 0]
drag, startPoint x: 190, startPoint y: 739, endPoint x: 127, endPoint y: 741, distance: 63.0
click at [127, 741] on textarea "Beste, ik had een vraag gesteld over RMA afval en Sarah had geantwoord. Dan was…" at bounding box center [190, 722] width 334 height 53
paste textarea "petrischalen met voedingsbodem in (= voedsel voor de bacteriën)"
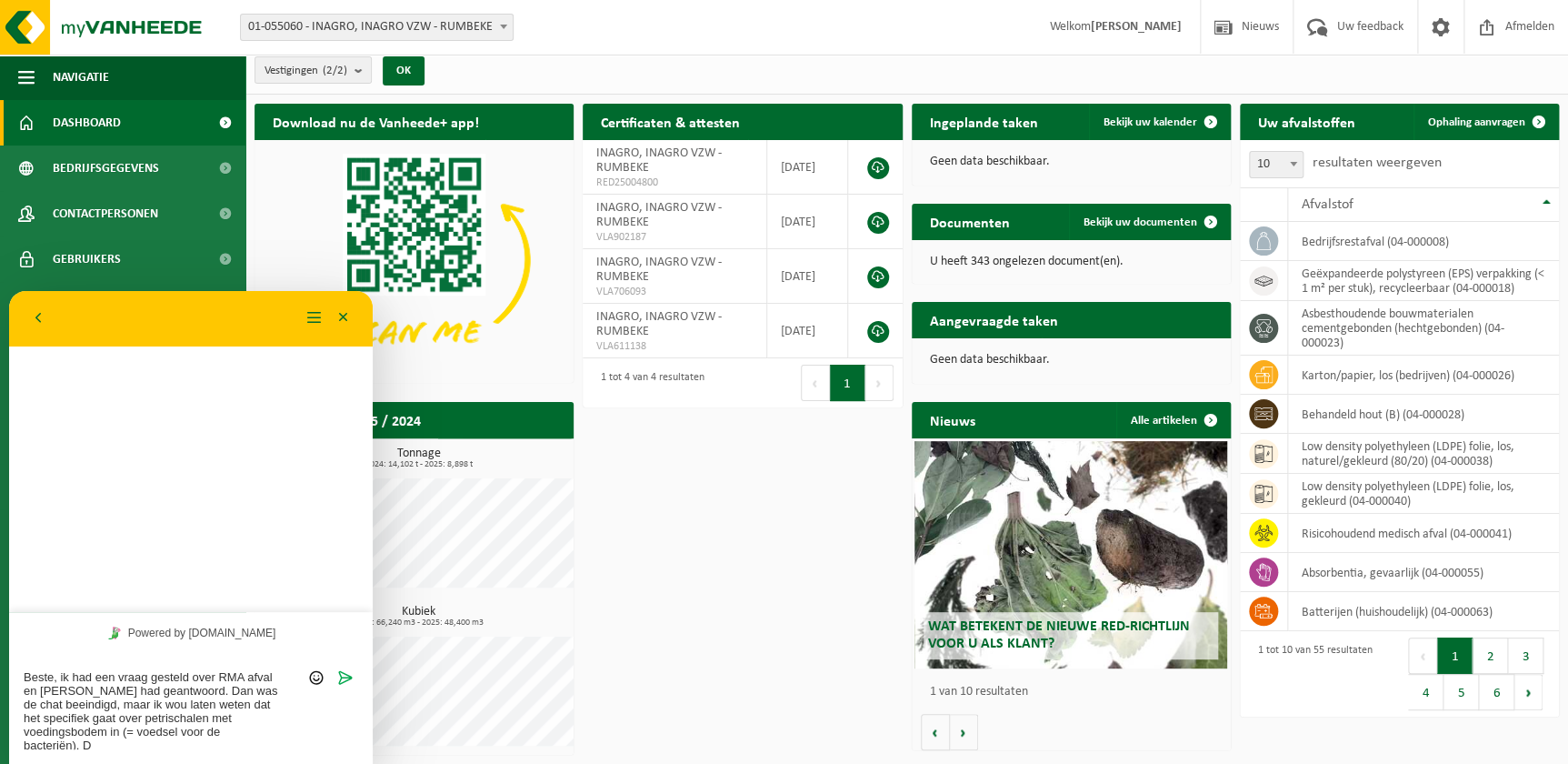
type textarea "Beste, ik had een vraag gesteld over RMA afval en Sarah had geantwoord. Dan was…"
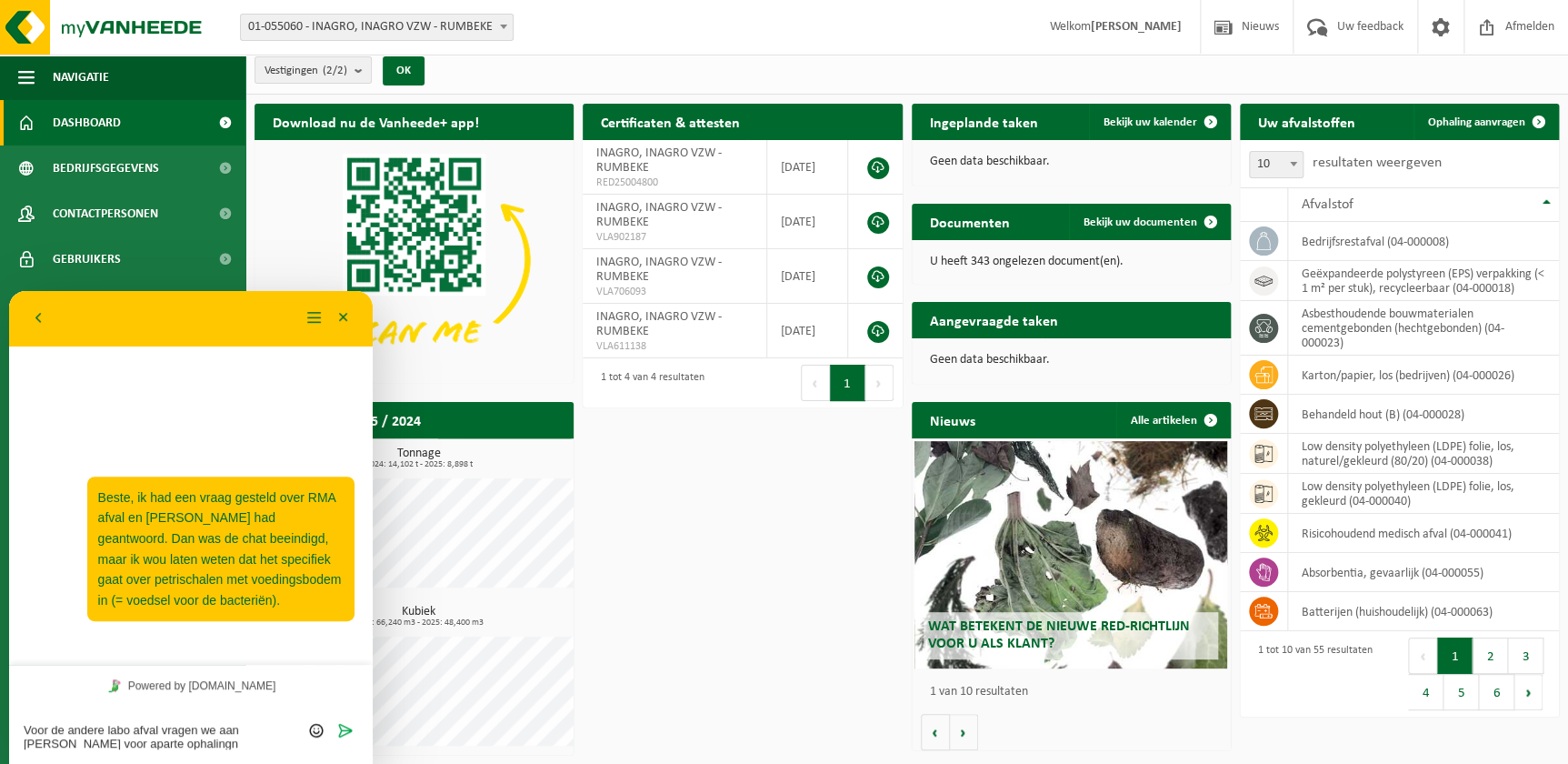
type textarea "Voor de andere labo afval vragen we aan Vanheede voor aparte ophalingne"
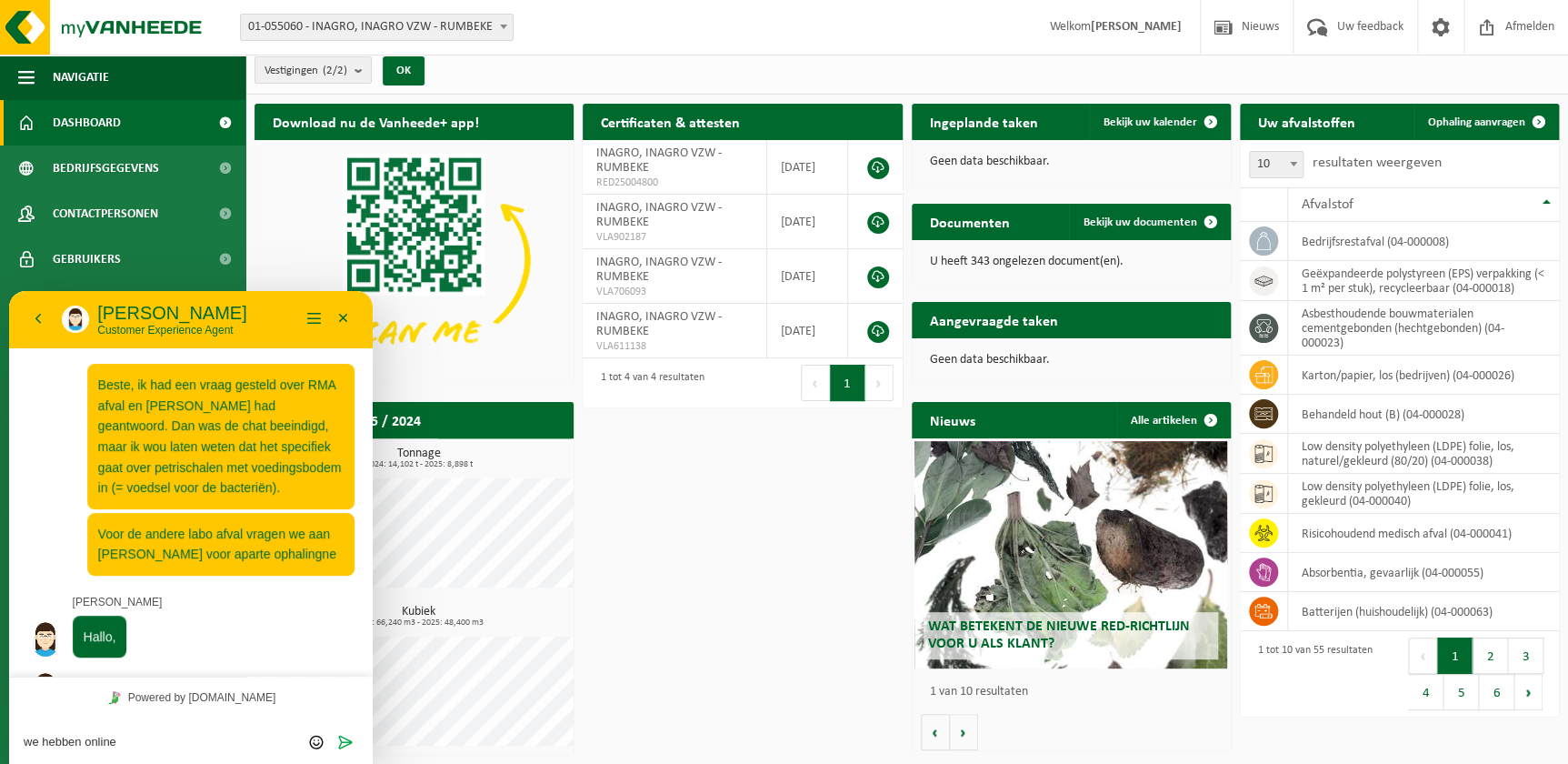
scroll to position [45, 0]
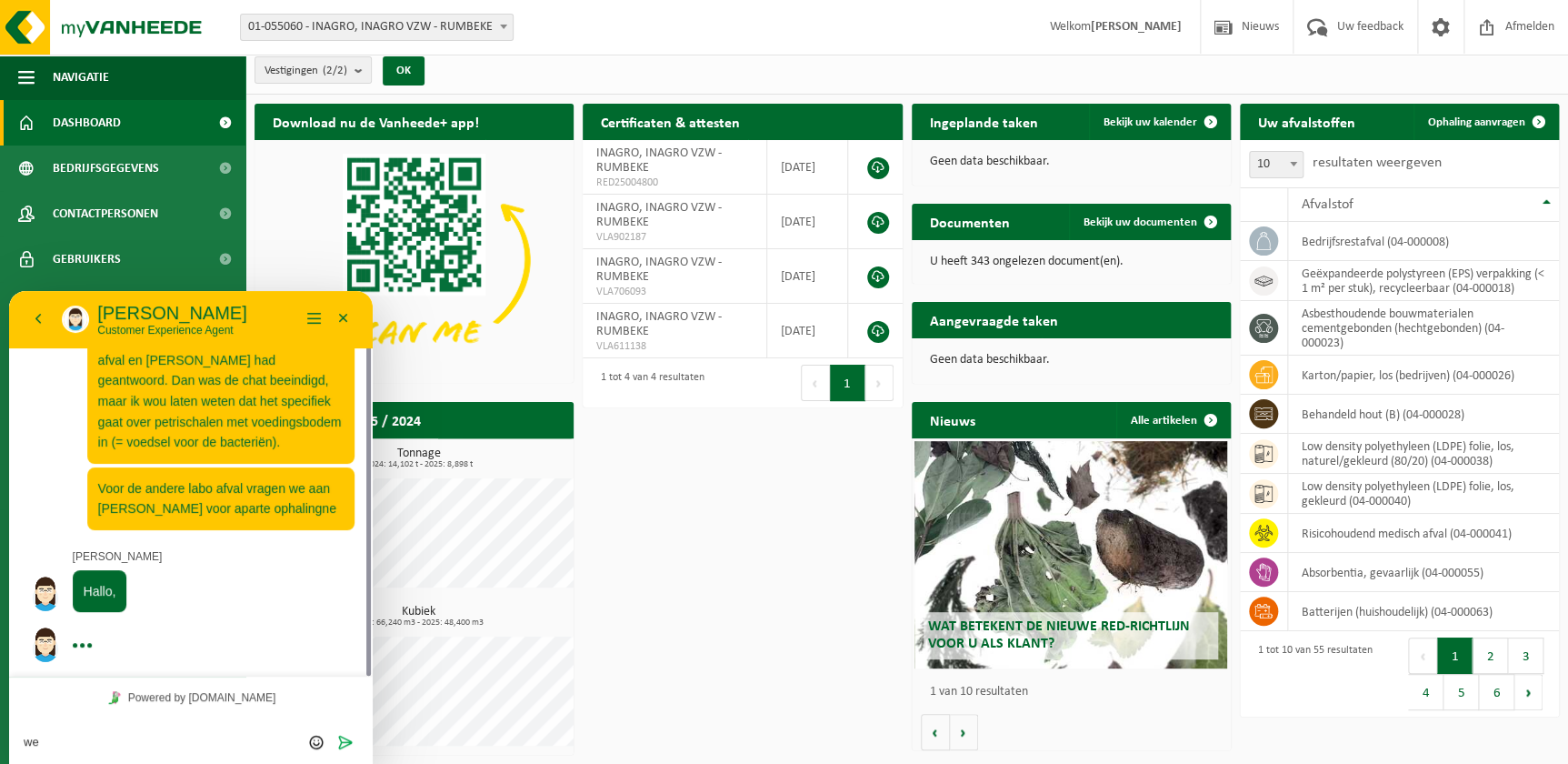
type textarea "w"
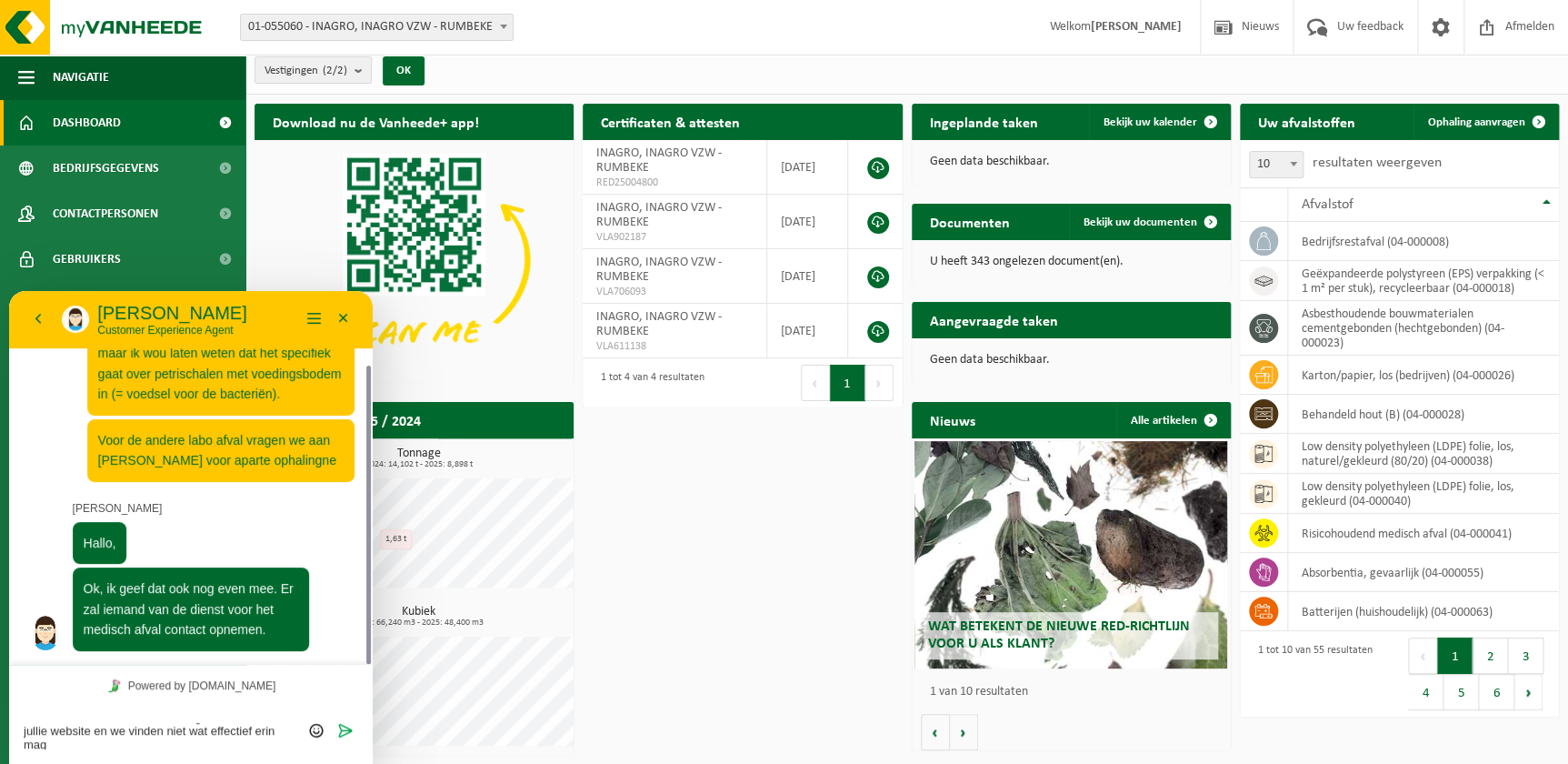
scroll to position [0, 0]
type textarea "We hebben de kartonnen dozen gekocht via jullie website en we vinden niet wat e…"
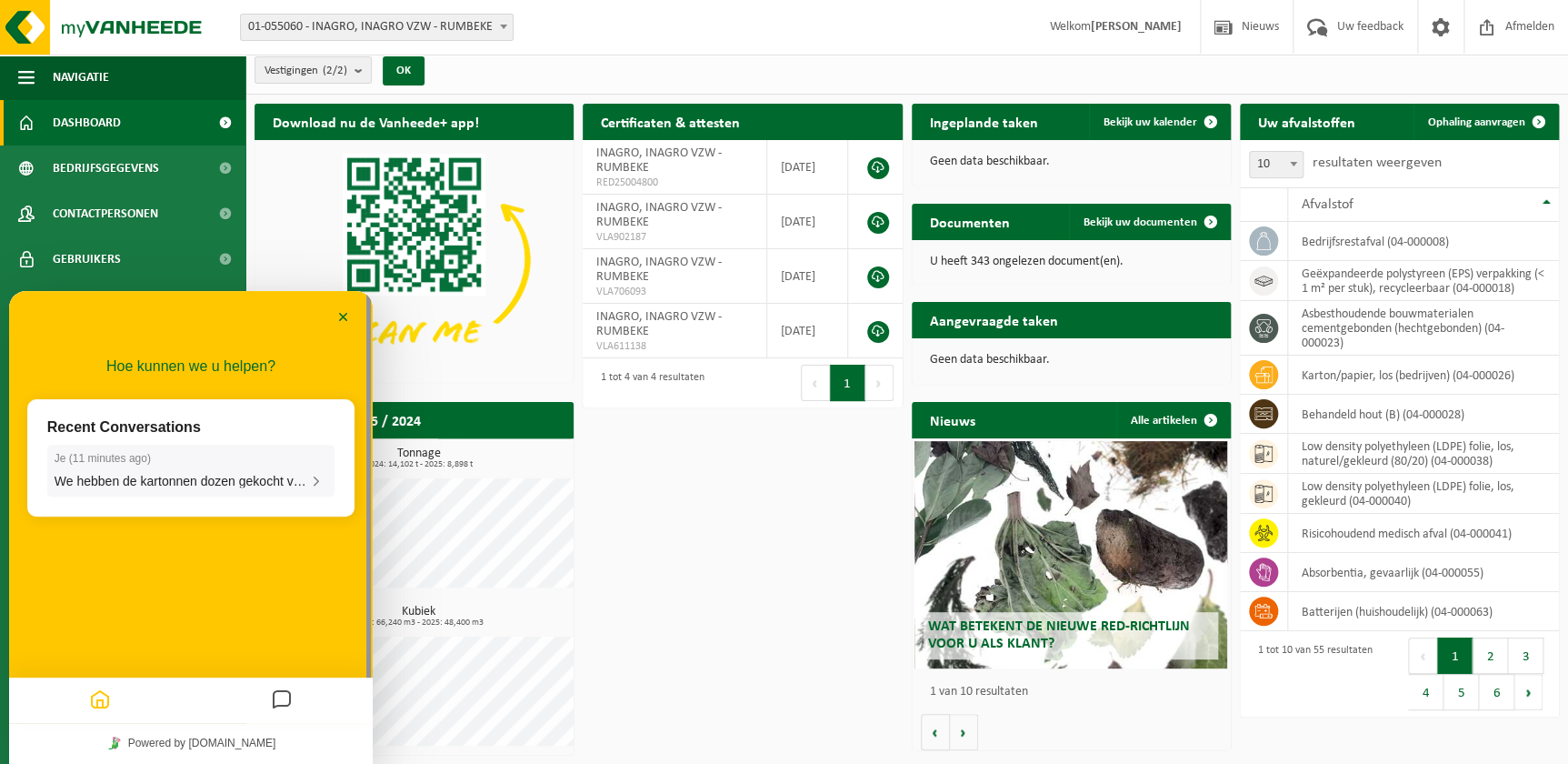
click at [222, 459] on p "Je ( 11 minutes ago )" at bounding box center [190, 458] width 273 height 12
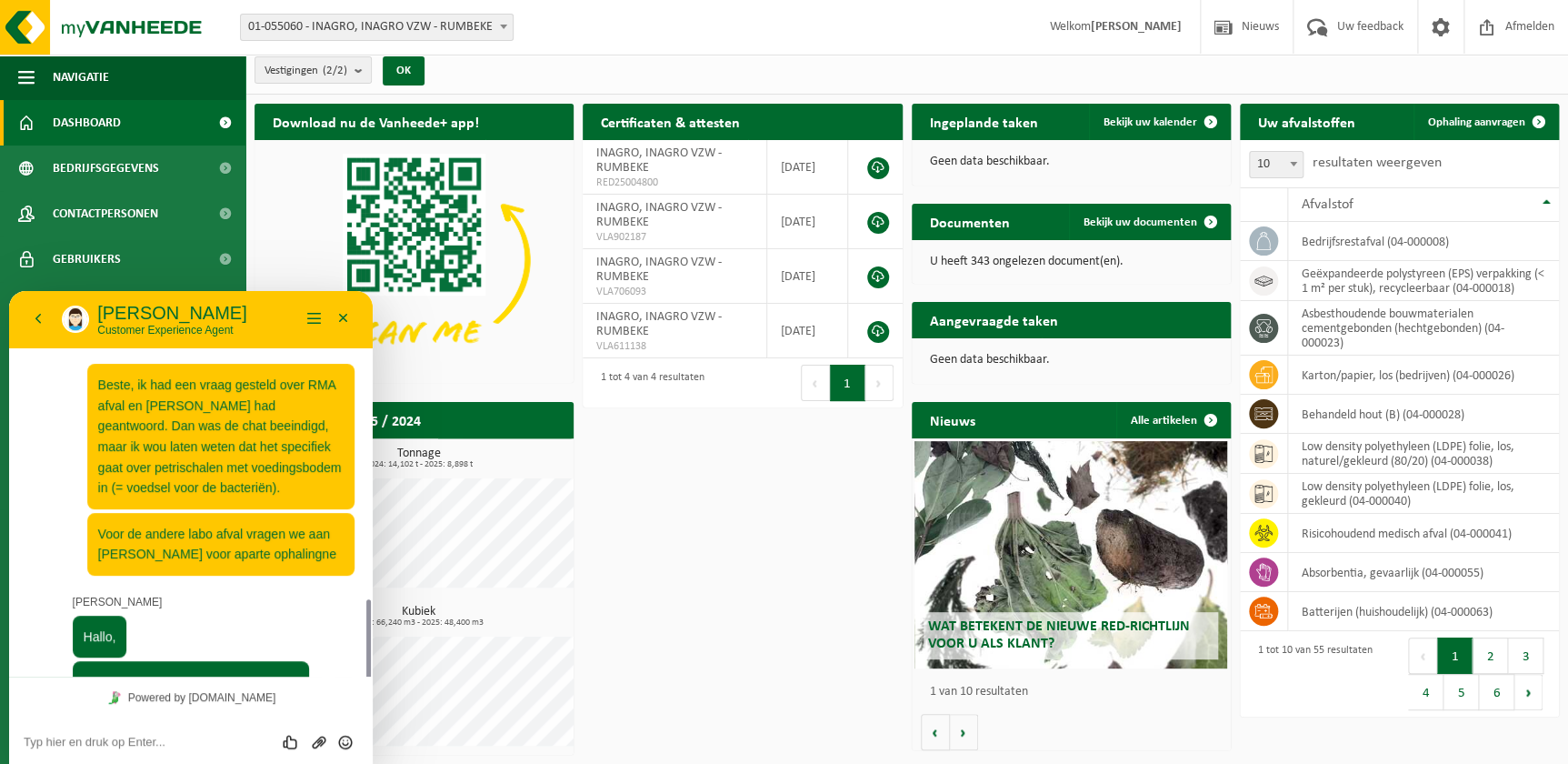
scroll to position [184, 0]
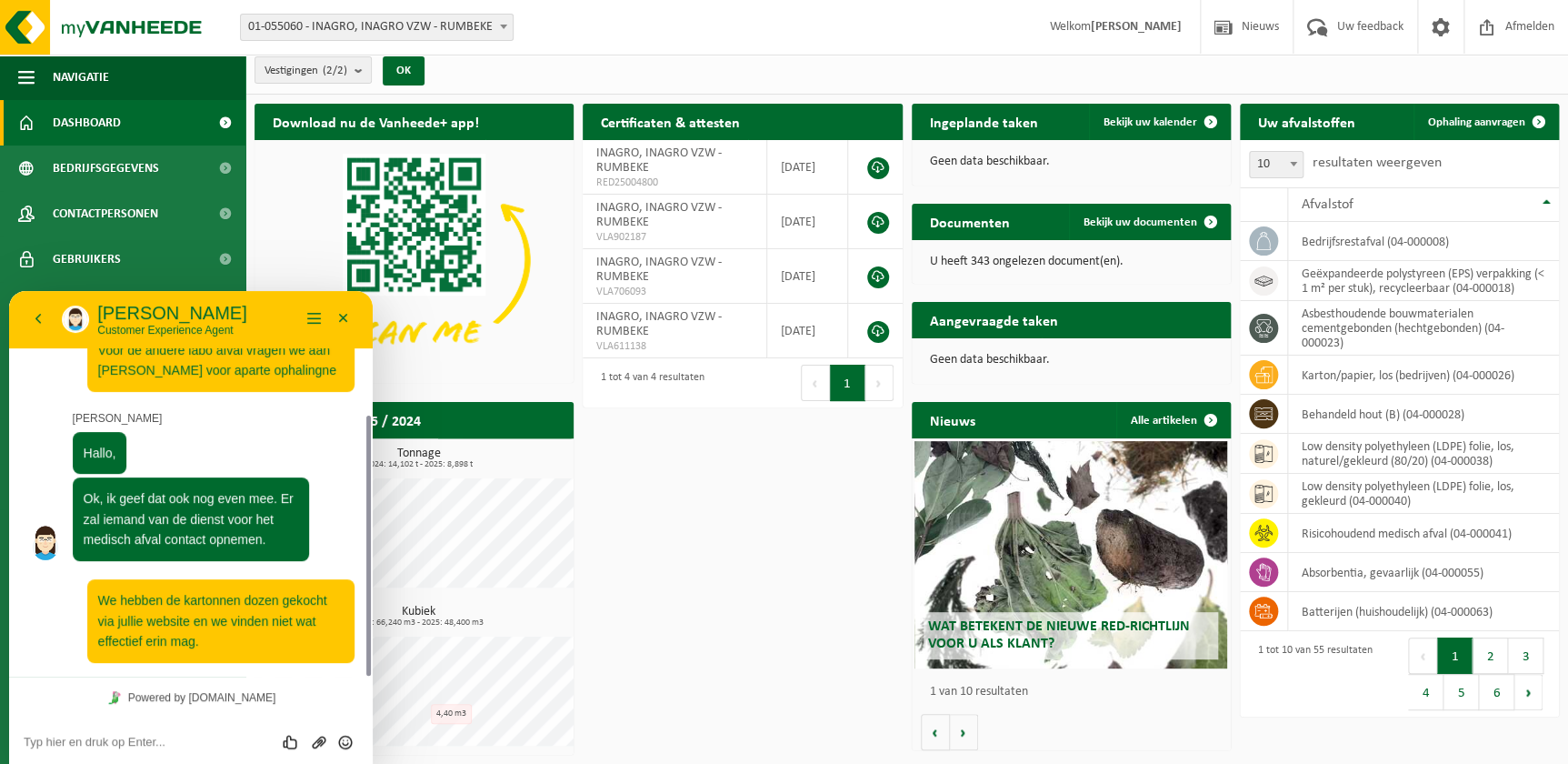
click at [115, 746] on textarea at bounding box center [190, 741] width 334 height 14
click at [339, 317] on button "Minimaliseer" at bounding box center [344, 319] width 29 height 27
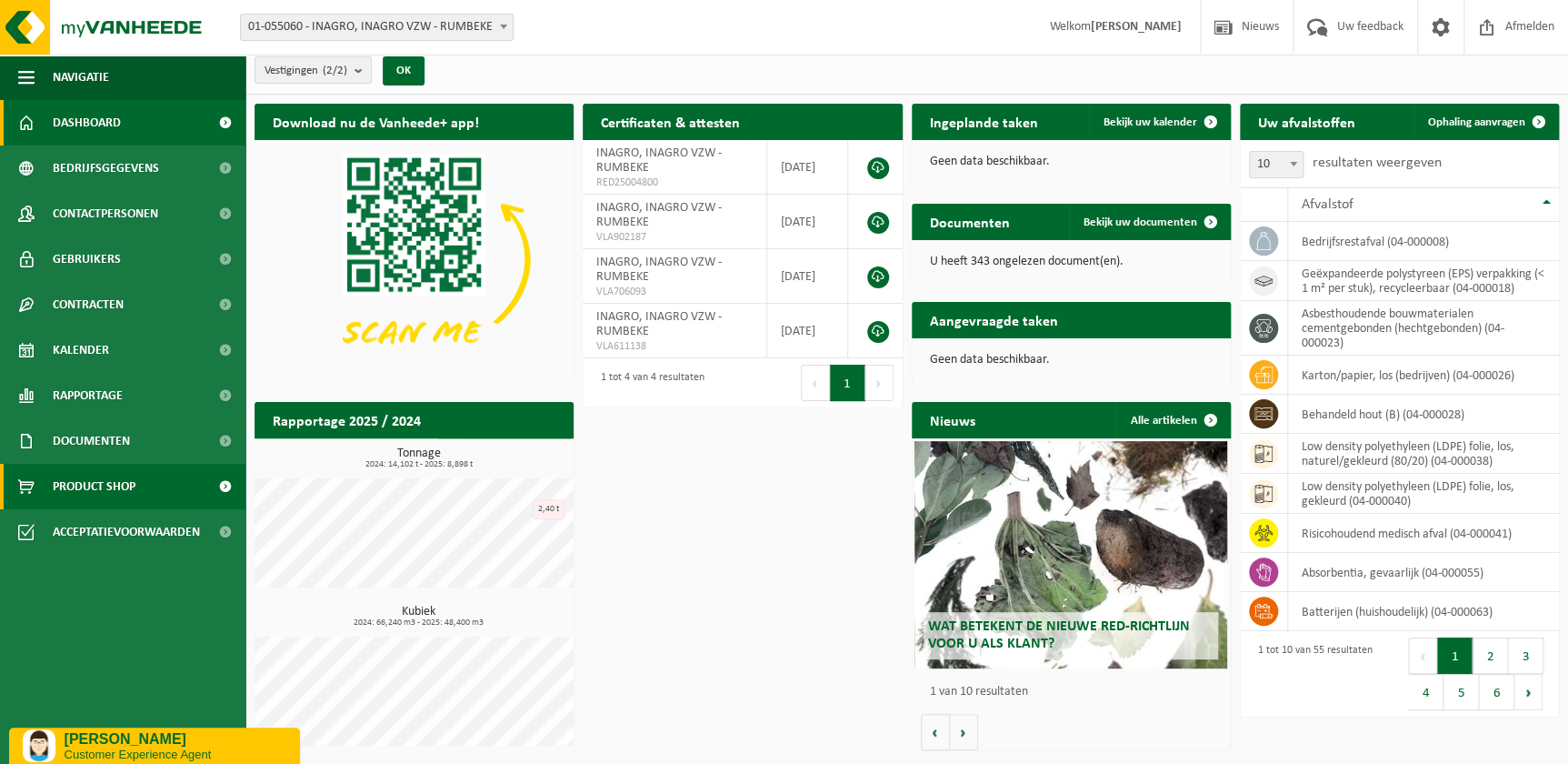
click at [118, 484] on span "Product Shop" at bounding box center [94, 485] width 82 height 45
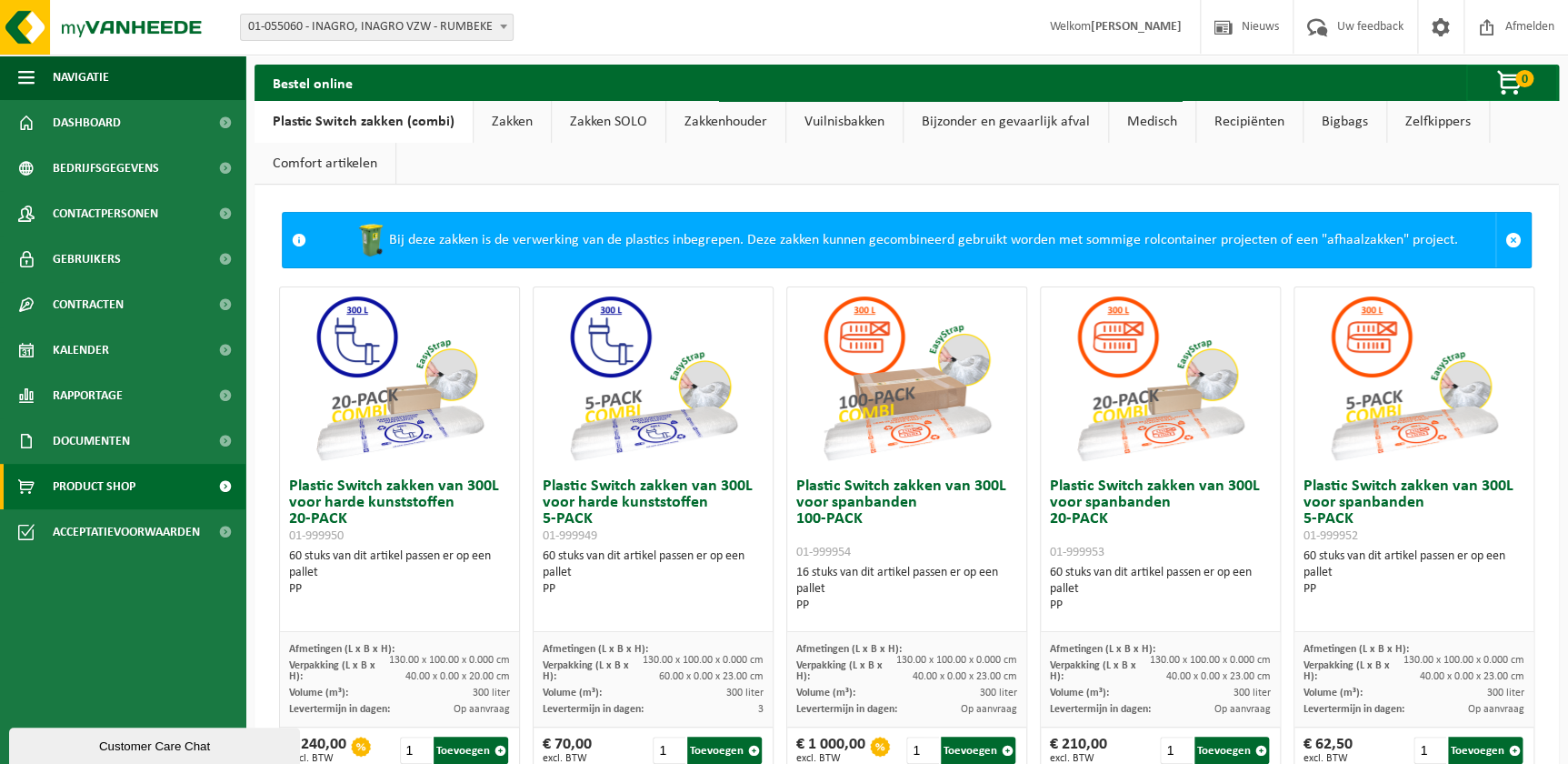
click at [1154, 117] on link "Medisch" at bounding box center [1152, 122] width 86 height 42
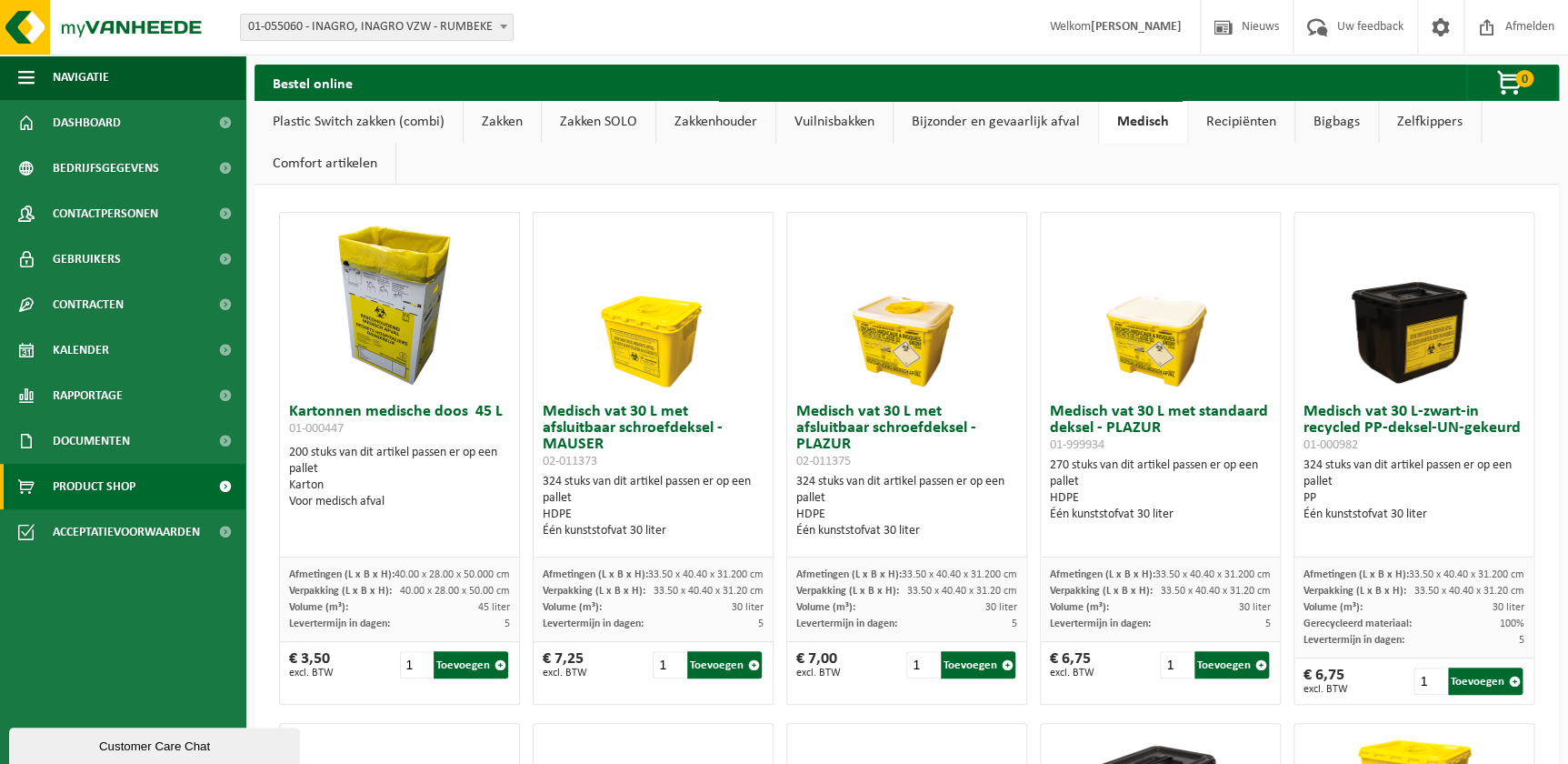
click at [380, 329] on img at bounding box center [399, 303] width 182 height 182
click at [338, 408] on h3 "Kartonnen medische doos 45 L 01-000447" at bounding box center [399, 422] width 221 height 36
drag, startPoint x: 370, startPoint y: 426, endPoint x: 286, endPoint y: 409, distance: 85.7
click at [286, 409] on div "Kartonnen medische doos 45 L 01-000447 200 stuks van dit artikel passen er op e…" at bounding box center [399, 476] width 239 height 163
drag, startPoint x: 286, startPoint y: 409, endPoint x: 370, endPoint y: 410, distance: 84.0
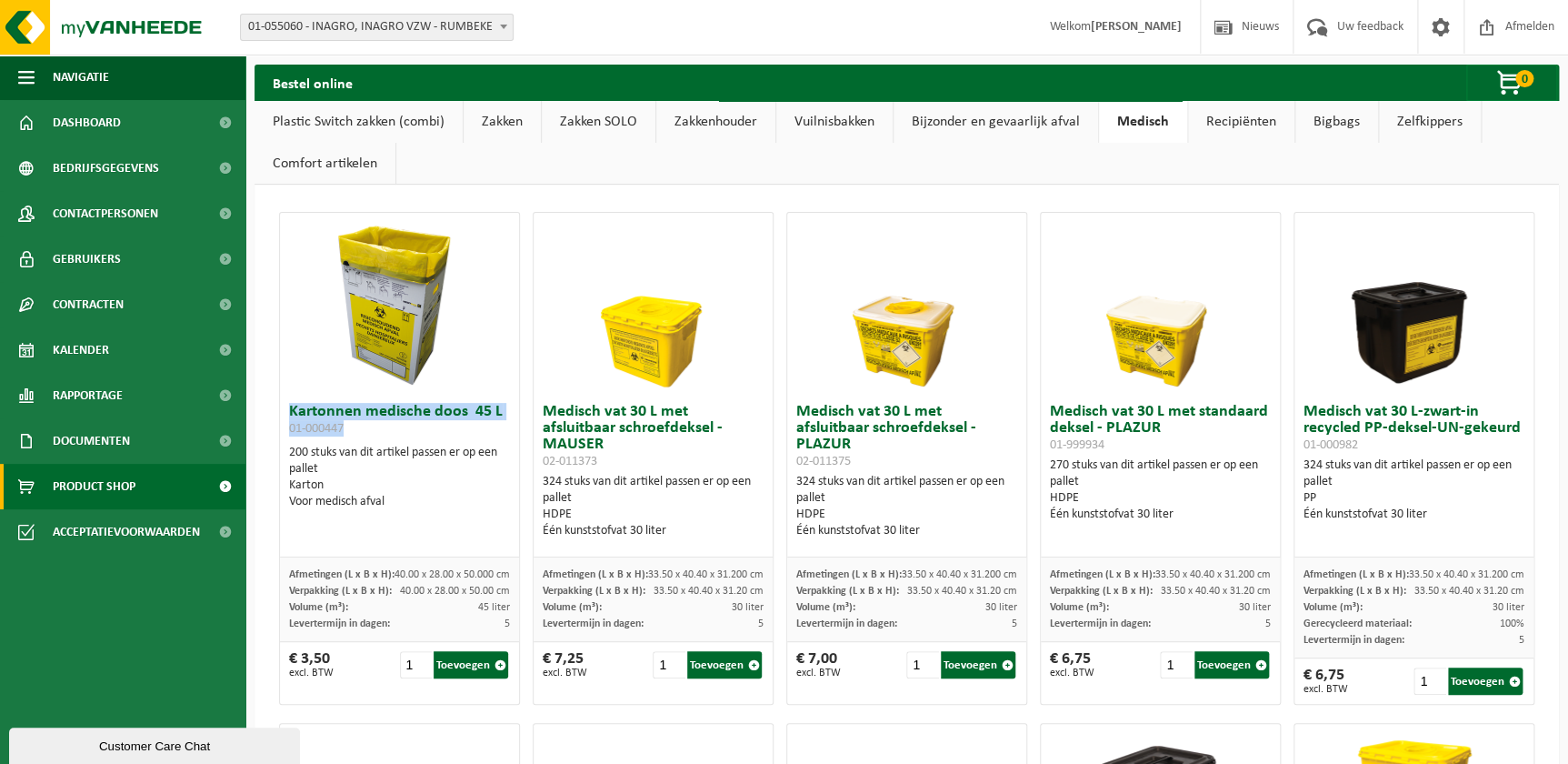
click at [370, 410] on h3 "Kartonnen medische doos 45 L 01-000447" at bounding box center [399, 422] width 221 height 36
click at [404, 303] on img at bounding box center [399, 303] width 182 height 182
click at [382, 442] on div "Kartonnen medische doos 45 L 01-000447 200 stuks van dit artikel passen er op e…" at bounding box center [399, 476] width 239 height 163
click at [313, 548] on div "Kartonnen medische doos 45 L 01-000447 200 stuks van dit artikel passen er op e…" at bounding box center [399, 476] width 239 height 163
click at [366, 296] on img at bounding box center [399, 303] width 182 height 182
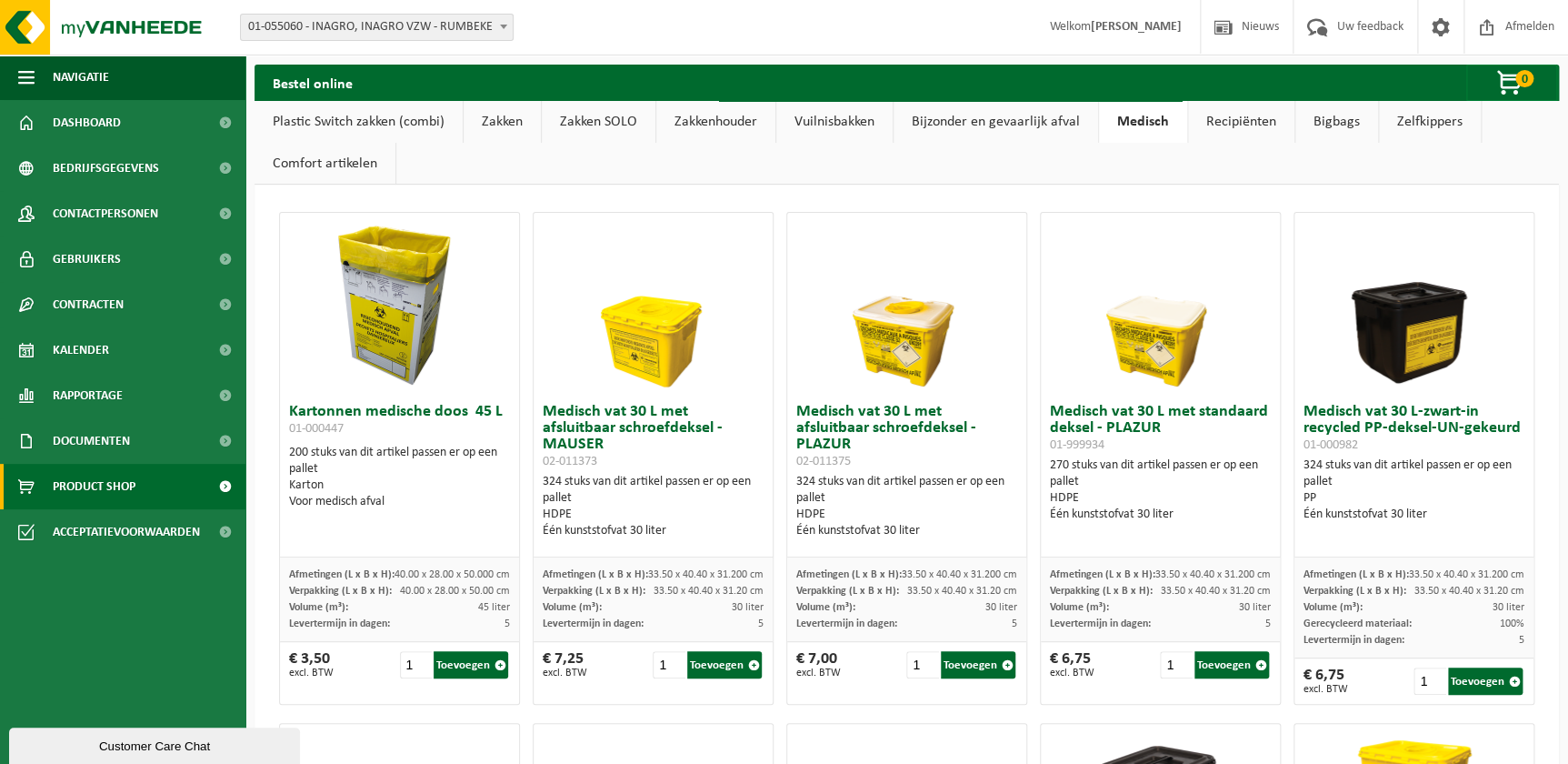
click at [371, 297] on img at bounding box center [399, 303] width 182 height 182
